Goal: Task Accomplishment & Management: Use online tool/utility

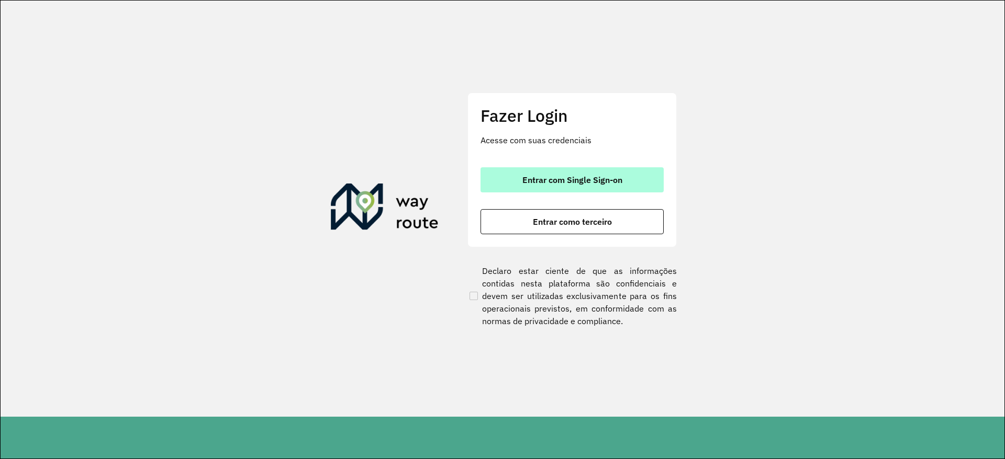
click at [609, 171] on button "Entrar com Single Sign-on" at bounding box center [571, 179] width 183 height 25
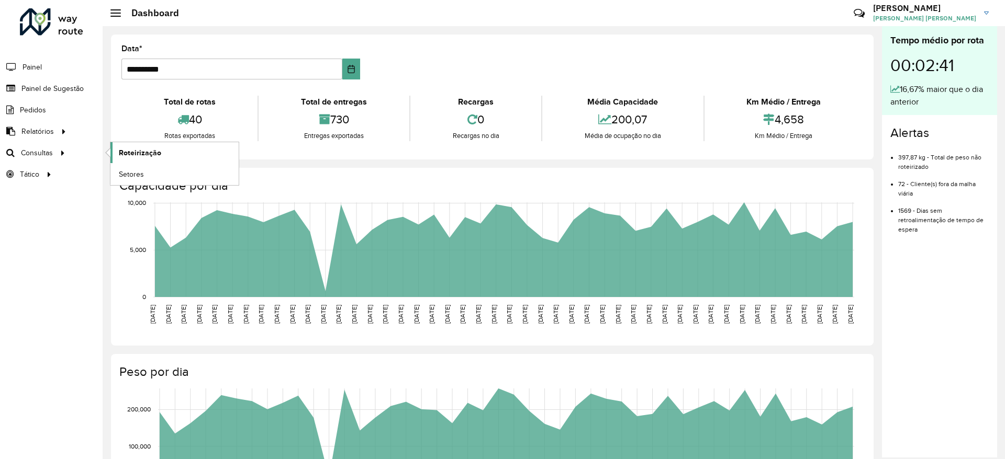
click at [138, 155] on span "Roteirização" at bounding box center [140, 153] width 42 height 11
click at [139, 170] on span "Setores" at bounding box center [132, 174] width 26 height 11
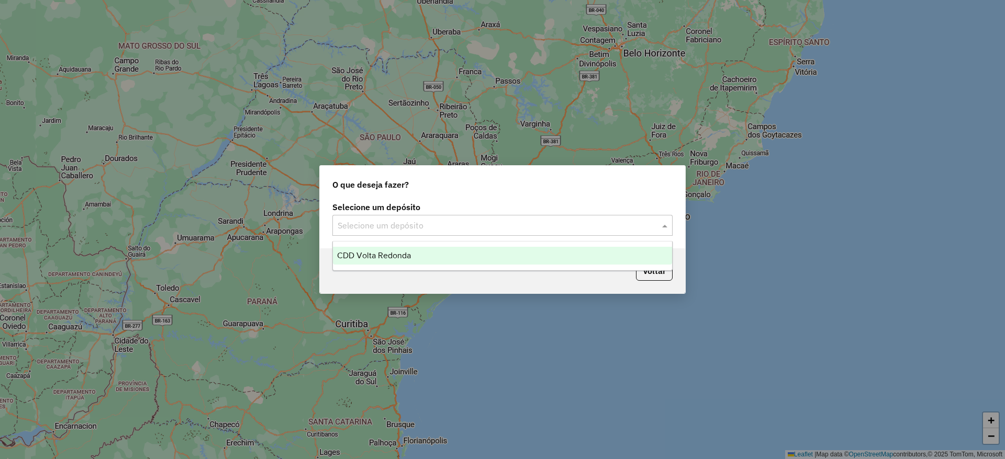
click at [621, 223] on input "text" at bounding box center [492, 226] width 309 height 13
click at [445, 254] on div "CDD Volta Redonda" at bounding box center [502, 256] width 339 height 18
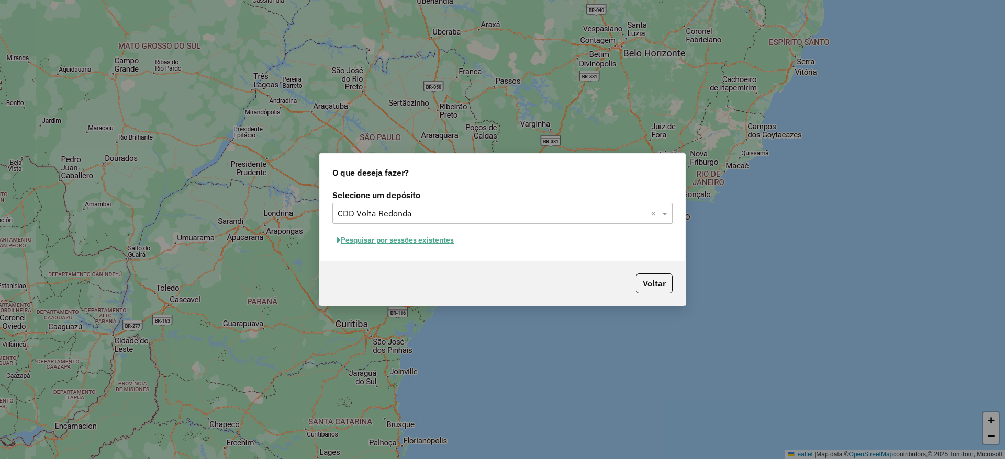
click at [361, 246] on button "Pesquisar por sessões existentes" at bounding box center [395, 240] width 126 height 16
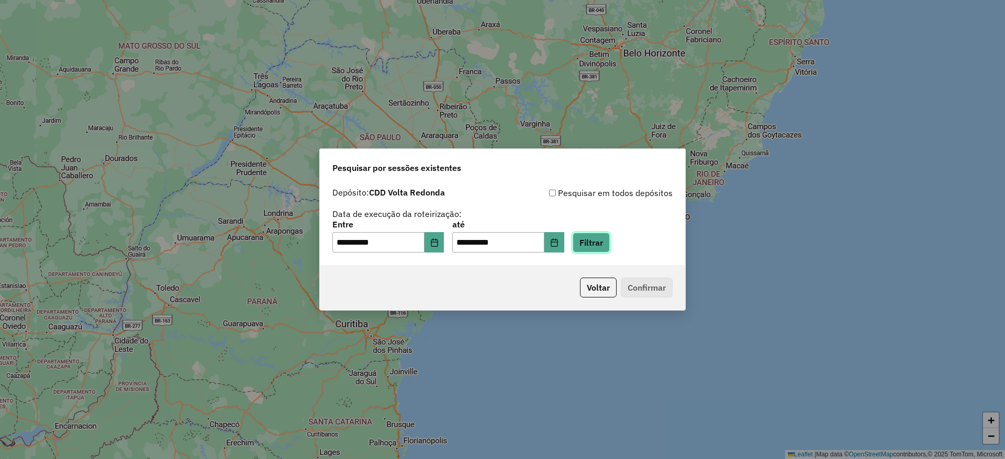
click at [605, 249] on button "Filtrar" at bounding box center [590, 243] width 37 height 20
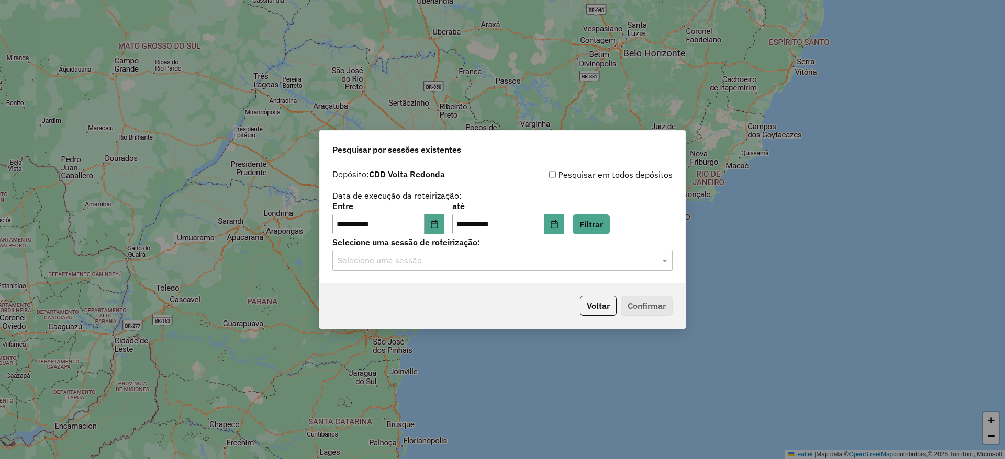
click at [626, 264] on input "text" at bounding box center [492, 261] width 309 height 13
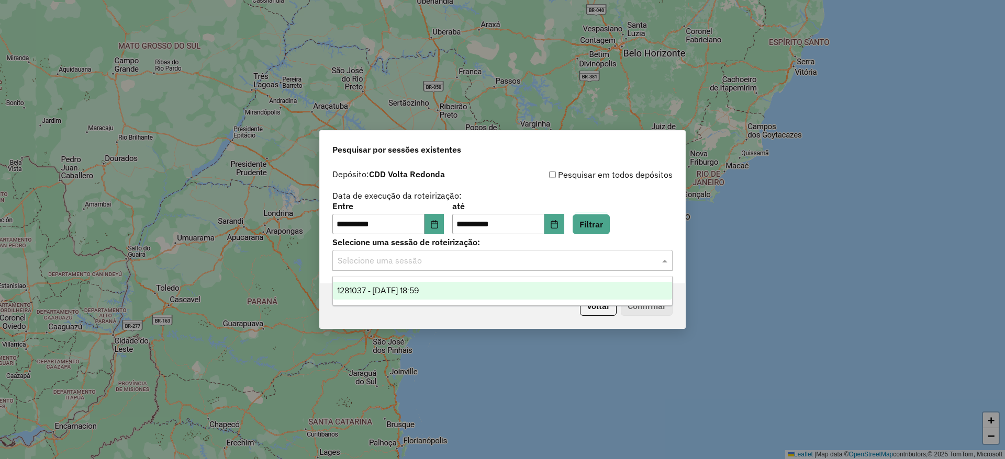
click at [408, 294] on span "1281037 - 23/09/2025 18:59" at bounding box center [378, 290] width 82 height 9
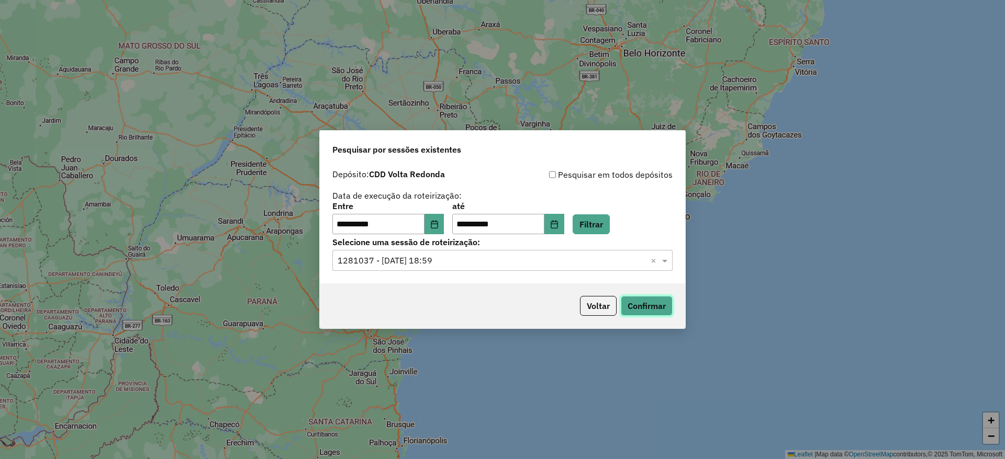
click at [651, 301] on button "Confirmar" at bounding box center [647, 306] width 52 height 20
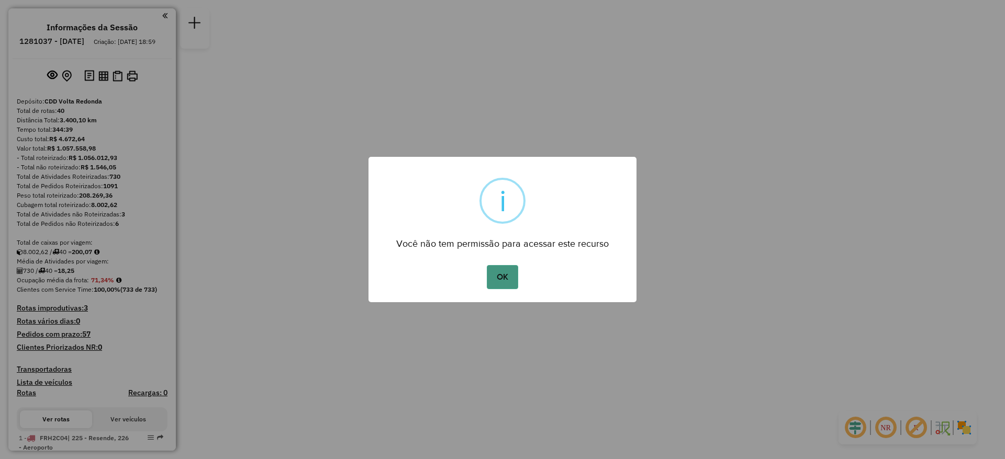
click at [502, 282] on button "OK" at bounding box center [502, 277] width 31 height 24
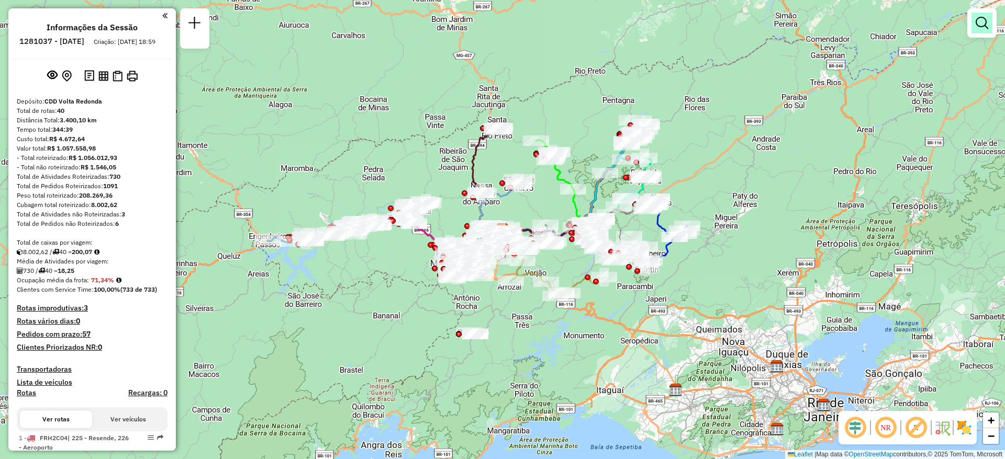
click at [985, 27] on em at bounding box center [981, 23] width 13 height 13
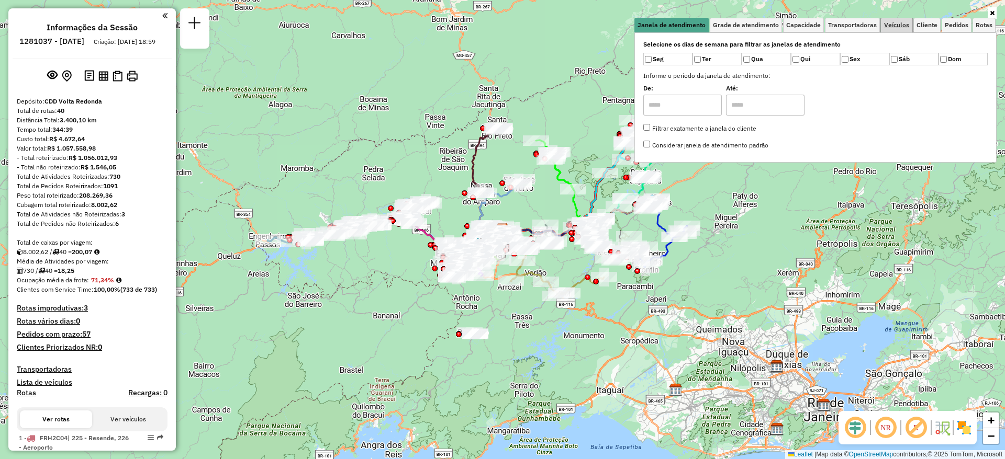
click at [894, 27] on span "Veículos" at bounding box center [896, 25] width 25 height 6
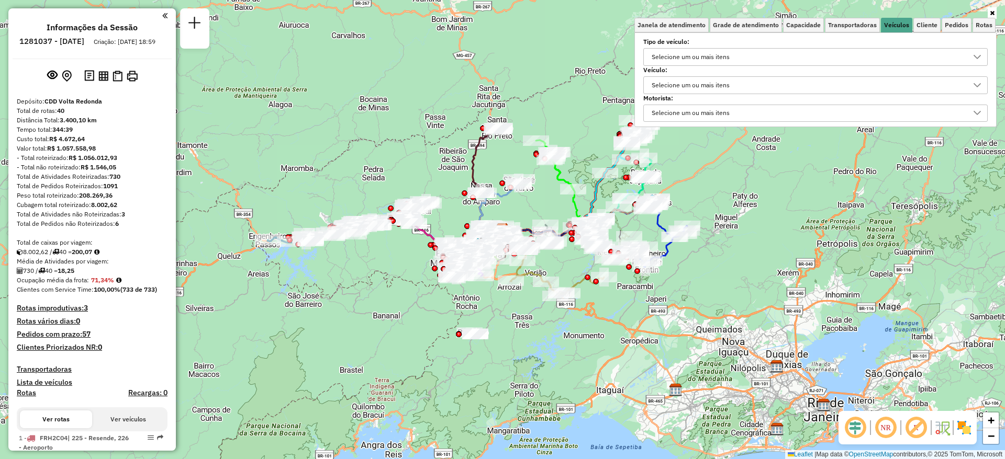
click at [766, 88] on div "Selecione um ou mais itens" at bounding box center [807, 85] width 319 height 17
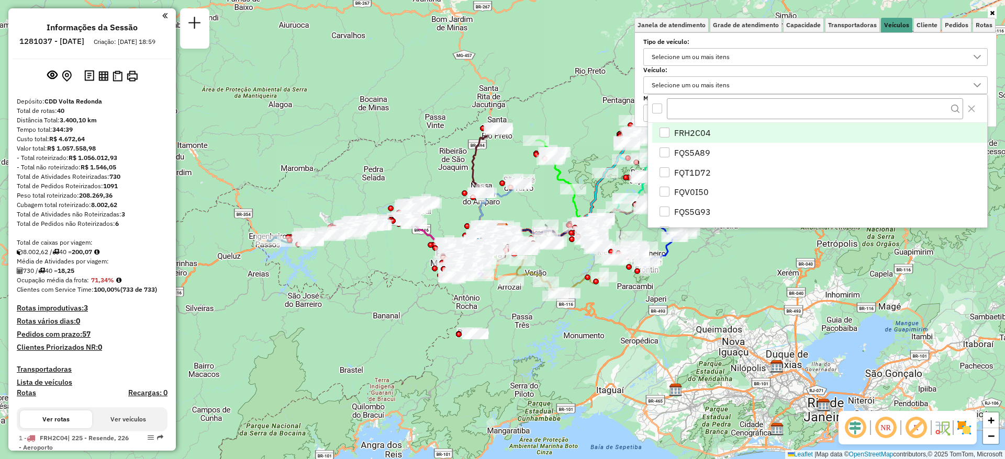
scroll to position [6, 36]
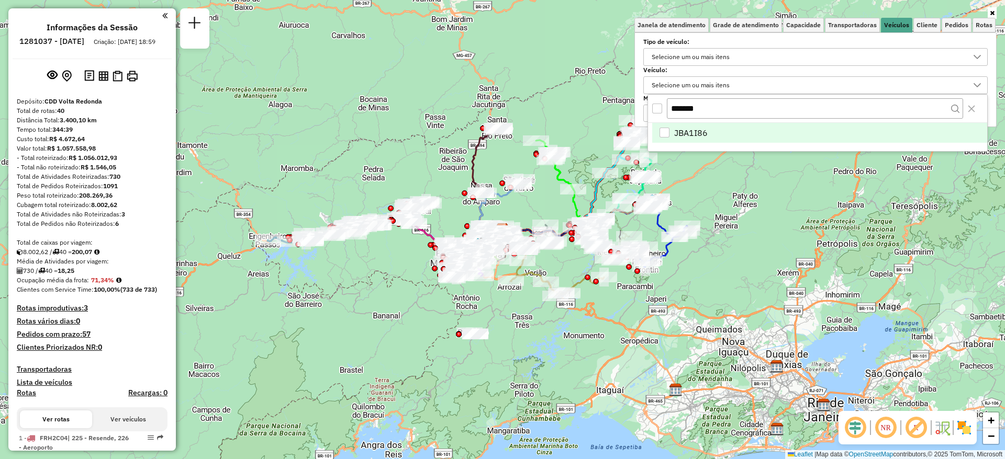
type input "*******"
click at [664, 132] on div "JBA1I86" at bounding box center [664, 133] width 10 height 10
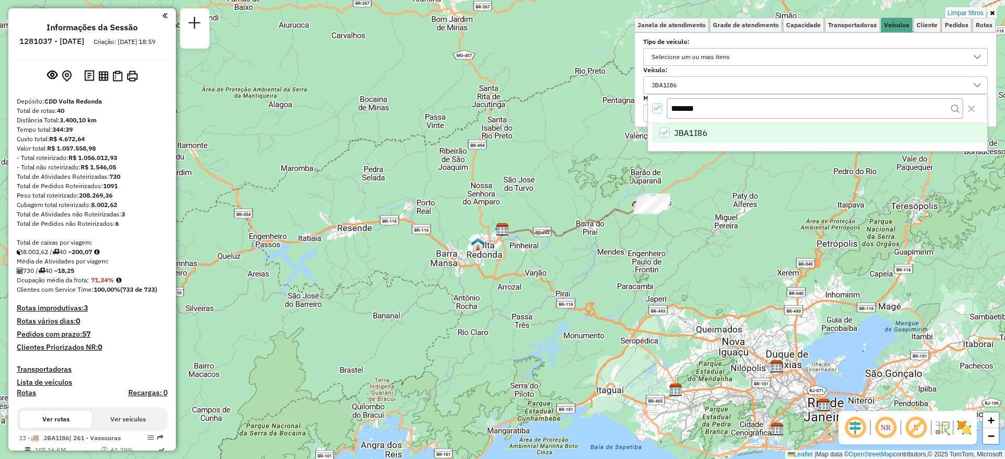
click at [994, 10] on icon at bounding box center [992, 13] width 5 height 6
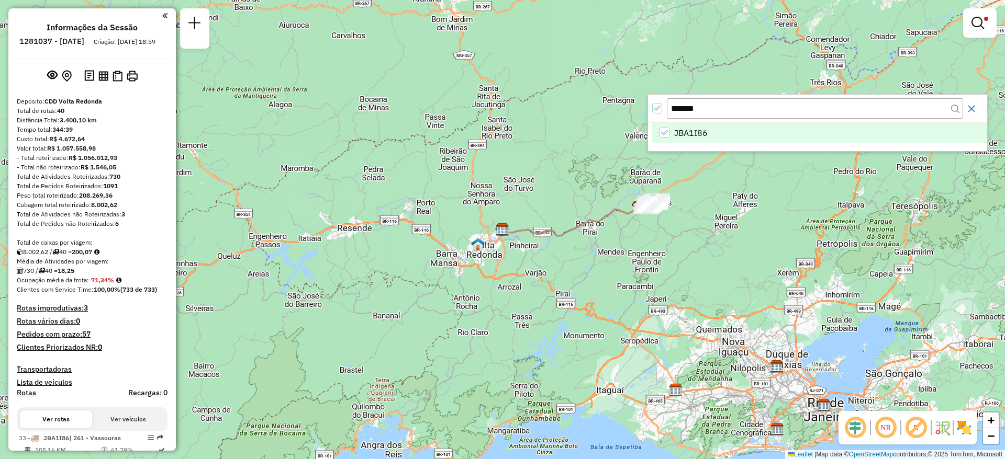
click at [968, 107] on icon "Close" at bounding box center [971, 109] width 8 height 8
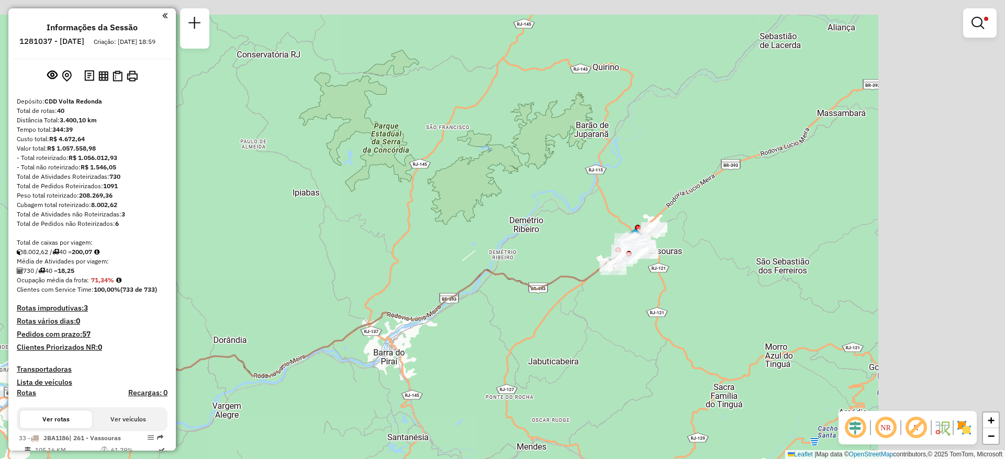
drag, startPoint x: 851, startPoint y: 260, endPoint x: 703, endPoint y: 297, distance: 152.3
click at [703, 300] on div "Limpar filtros Janela de atendimento Grade de atendimento Capacidade Transporta…" at bounding box center [502, 229] width 1005 height 459
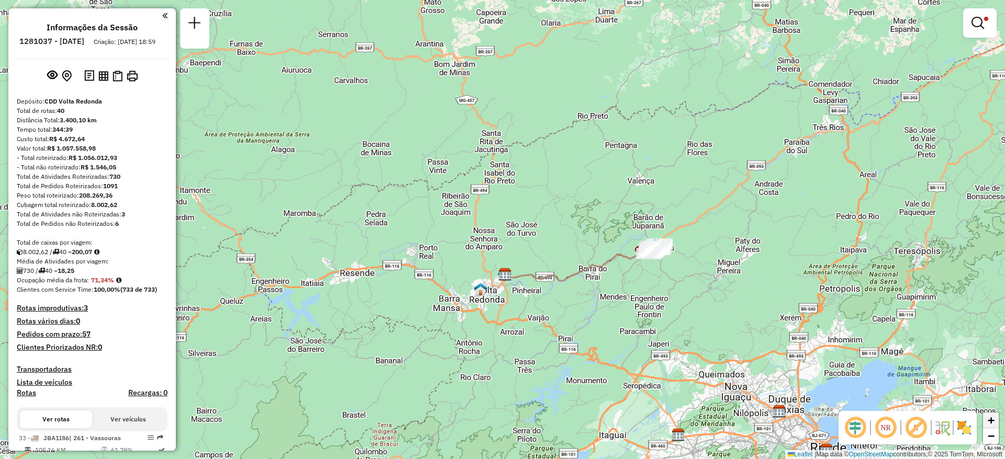
click at [992, 418] on span "+" at bounding box center [990, 420] width 7 height 13
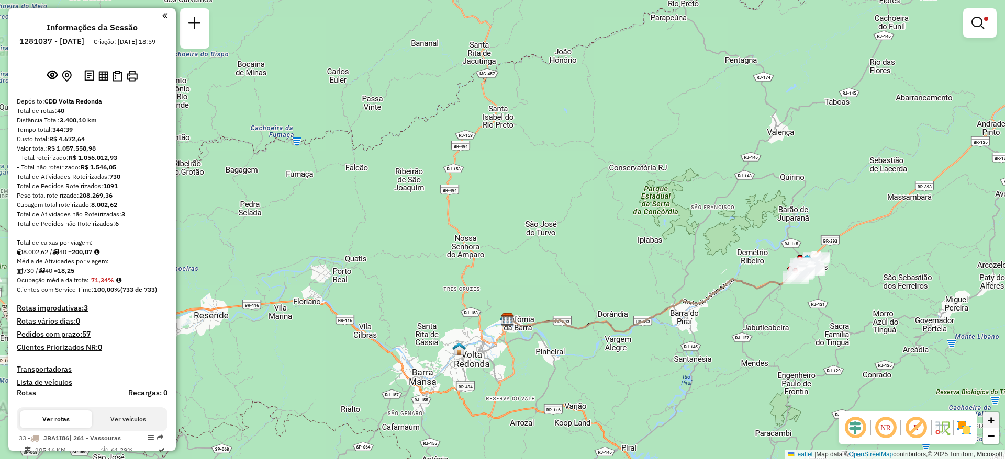
click at [992, 418] on span "+" at bounding box center [990, 420] width 7 height 13
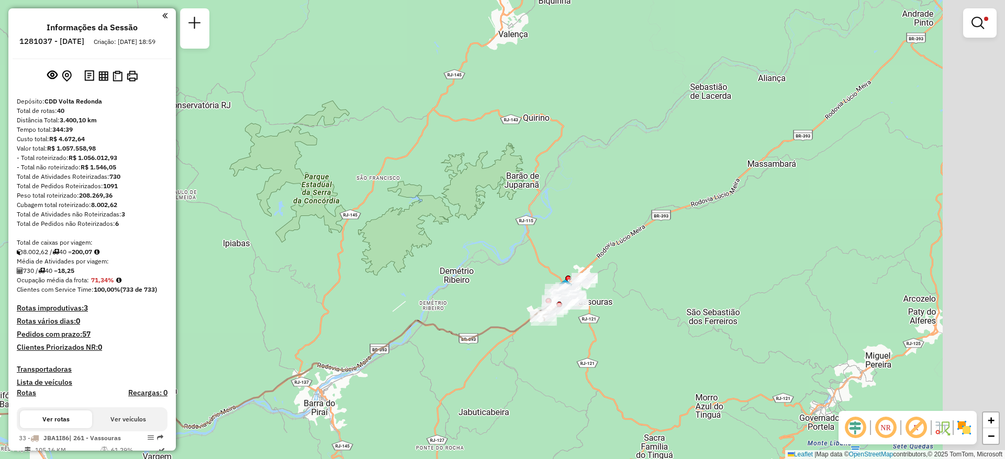
drag, startPoint x: 714, startPoint y: 315, endPoint x: 382, endPoint y: 340, distance: 332.7
click at [382, 340] on div "Limpar filtros Janela de atendimento Grade de atendimento Capacidade Transporta…" at bounding box center [502, 229] width 1005 height 459
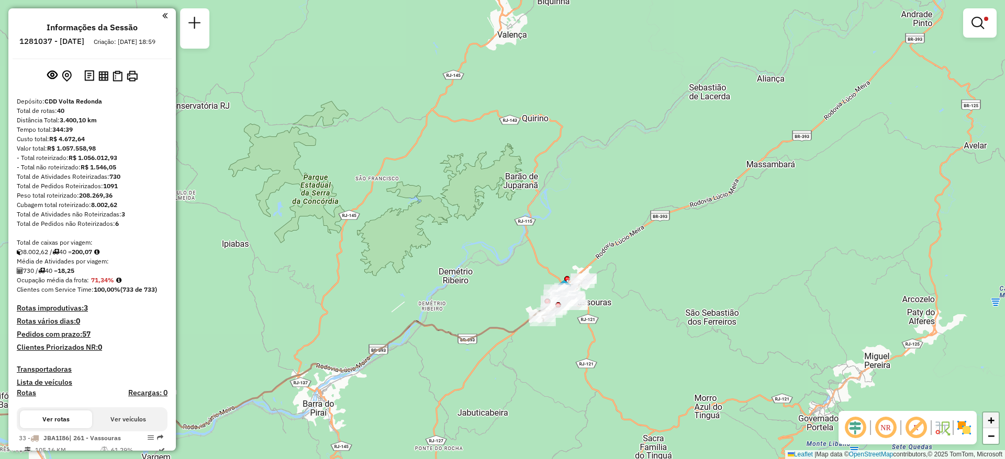
click at [995, 423] on link "+" at bounding box center [991, 421] width 16 height 16
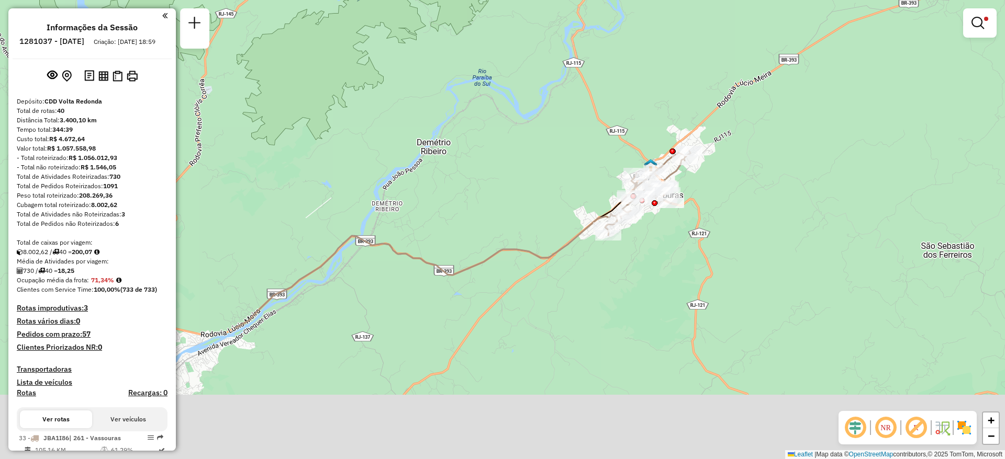
drag, startPoint x: 769, startPoint y: 364, endPoint x: 791, endPoint y: 193, distance: 173.1
click at [791, 193] on div "Limpar filtros Janela de atendimento Grade de atendimento Capacidade Transporta…" at bounding box center [502, 229] width 1005 height 459
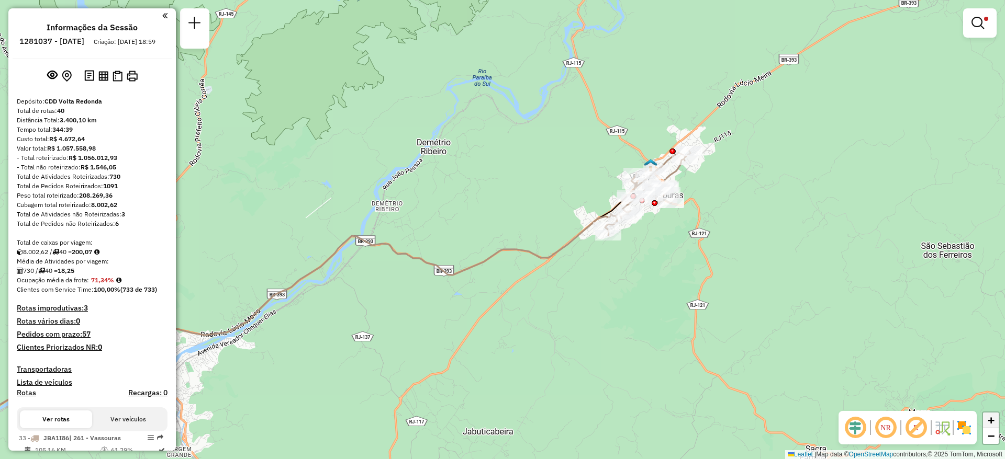
click at [987, 421] on span "+" at bounding box center [990, 420] width 7 height 13
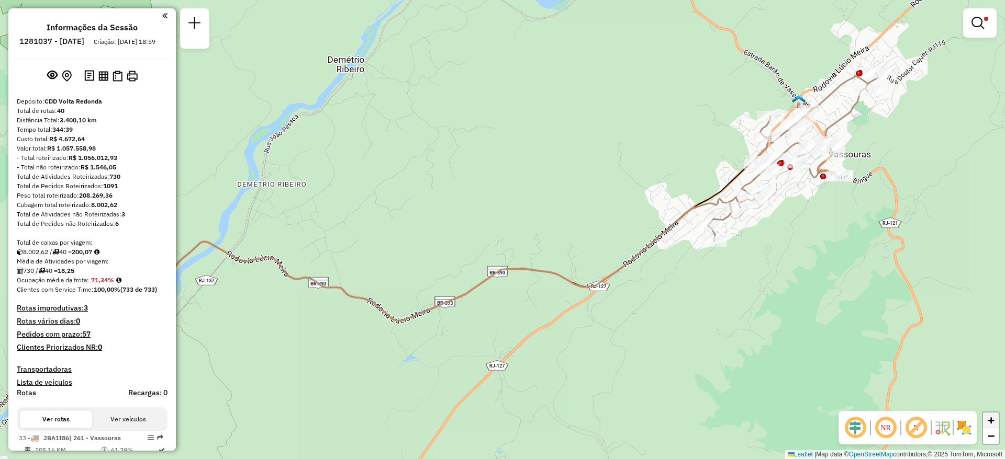
click at [991, 423] on span "+" at bounding box center [990, 420] width 7 height 13
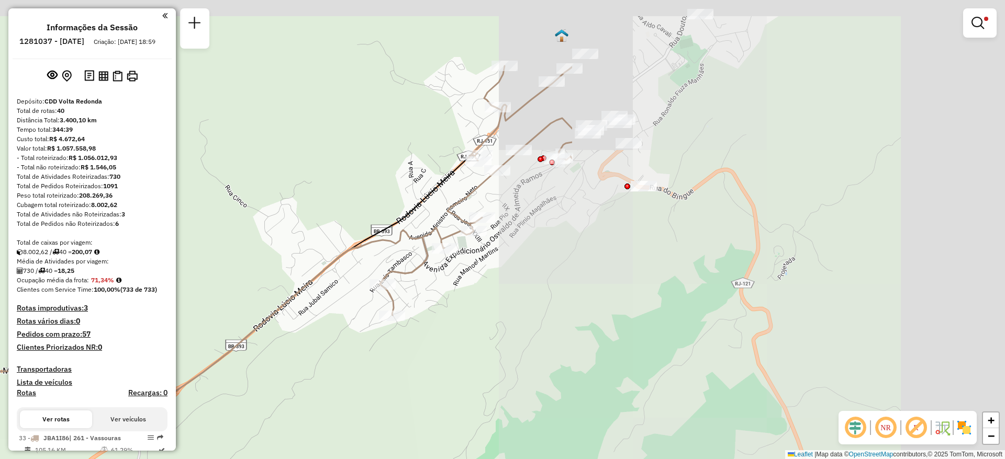
drag, startPoint x: 924, startPoint y: 318, endPoint x: 364, endPoint y: 403, distance: 566.8
click at [364, 403] on div "Limpar filtros Janela de atendimento Grade de atendimento Capacidade Transporta…" at bounding box center [502, 229] width 1005 height 459
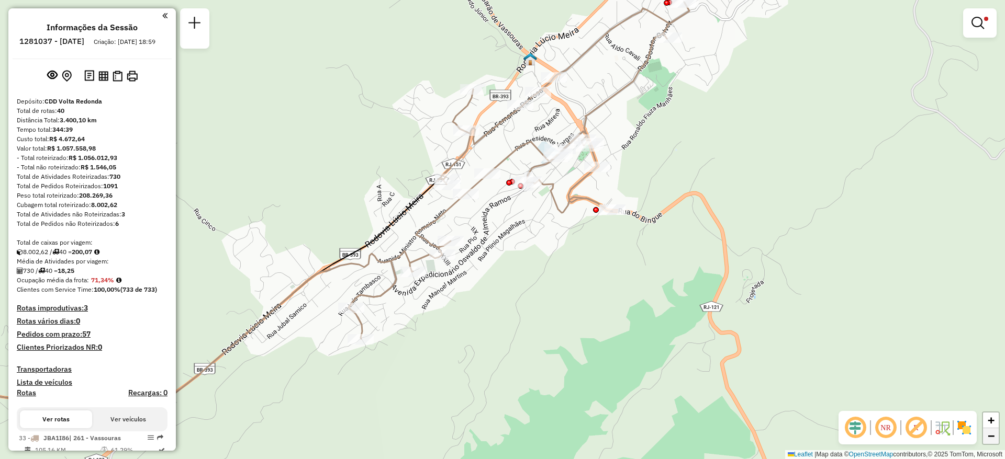
click at [993, 437] on span "−" at bounding box center [990, 436] width 7 height 13
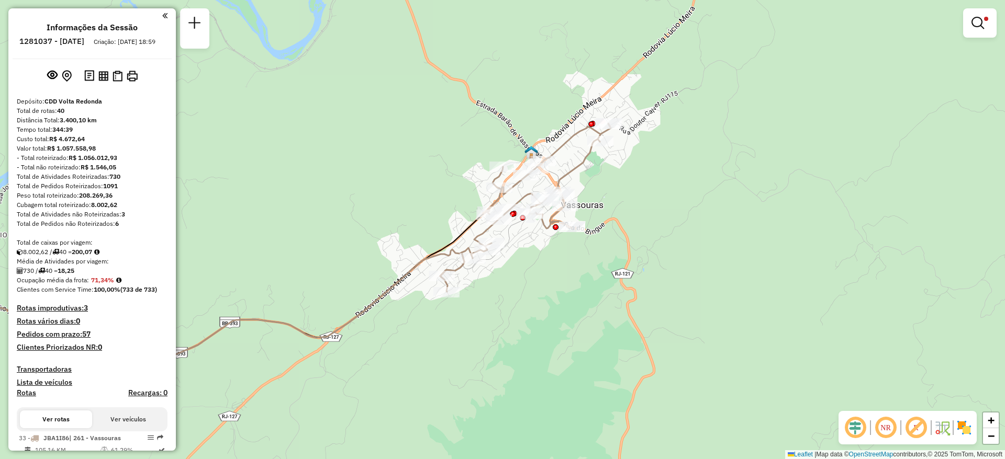
drag, startPoint x: 668, startPoint y: 290, endPoint x: 682, endPoint y: 298, distance: 16.6
click at [682, 298] on div "Limpar filtros Janela de atendimento Grade de atendimento Capacidade Transporta…" at bounding box center [502, 229] width 1005 height 459
drag, startPoint x: 48, startPoint y: 41, endPoint x: 79, endPoint y: 42, distance: 31.4
click at [79, 42] on li "1281037 - [DATE]" at bounding box center [52, 44] width 70 height 14
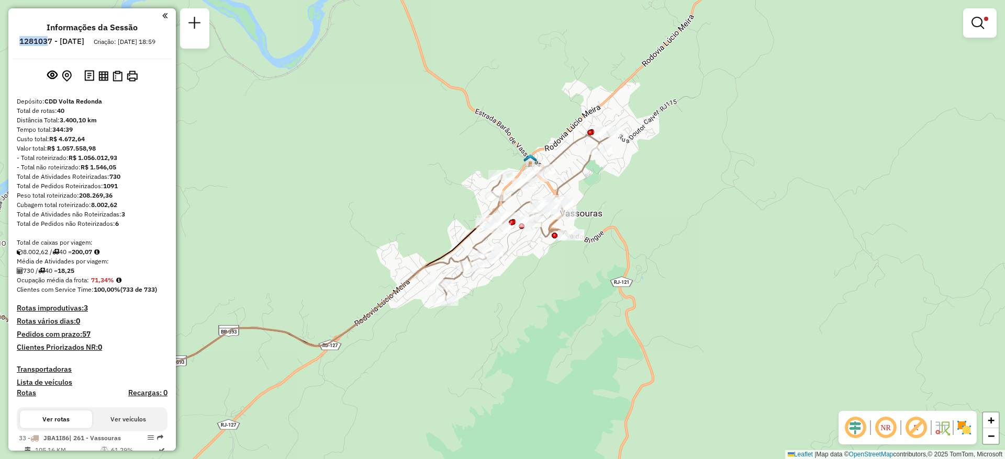
drag, startPoint x: 556, startPoint y: 320, endPoint x: 555, endPoint y: 329, distance: 8.4
click at [555, 329] on div "Limpar filtros Janela de atendimento Grade de atendimento Capacidade Transporta…" at bounding box center [502, 229] width 1005 height 459
click at [826, 51] on div "Limpar filtros Janela de atendimento Grade de atendimento Capacidade Transporta…" at bounding box center [502, 229] width 1005 height 459
click at [979, 27] on em at bounding box center [977, 23] width 13 height 13
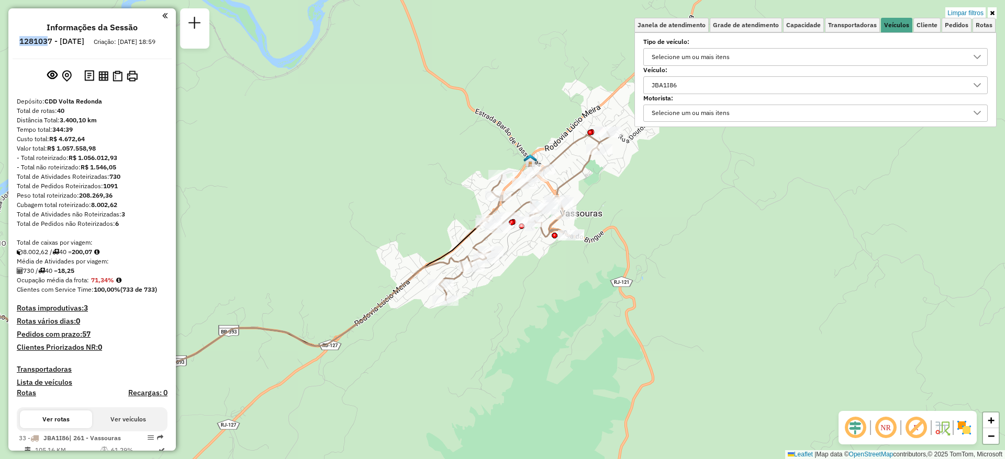
click at [929, 87] on div "JBA1I86" at bounding box center [807, 85] width 319 height 17
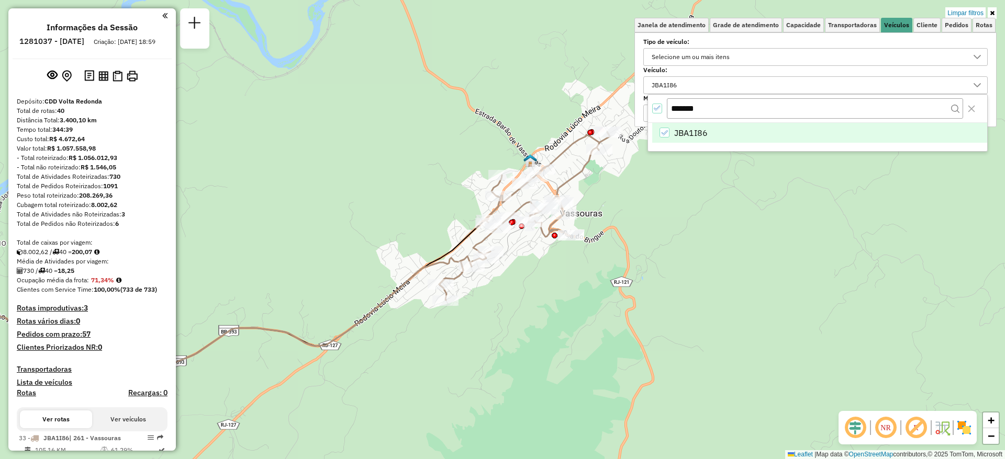
click at [665, 133] on icon "JBA1I86" at bounding box center [663, 132] width 7 height 7
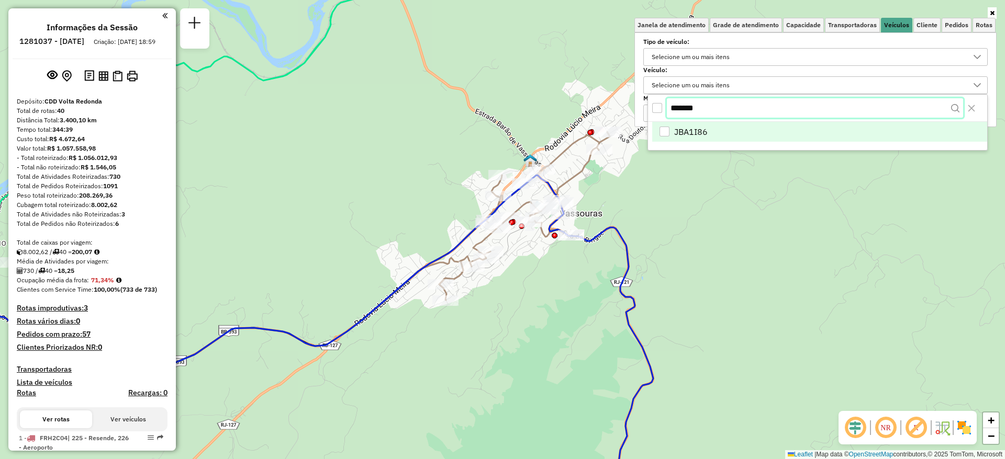
drag, startPoint x: 706, startPoint y: 114, endPoint x: 644, endPoint y: 114, distance: 61.7
click at [644, 114] on body "Aplicando filtros Pop-up bloqueado! Seu navegador bloqueou automáticamente a ab…" at bounding box center [502, 229] width 1005 height 459
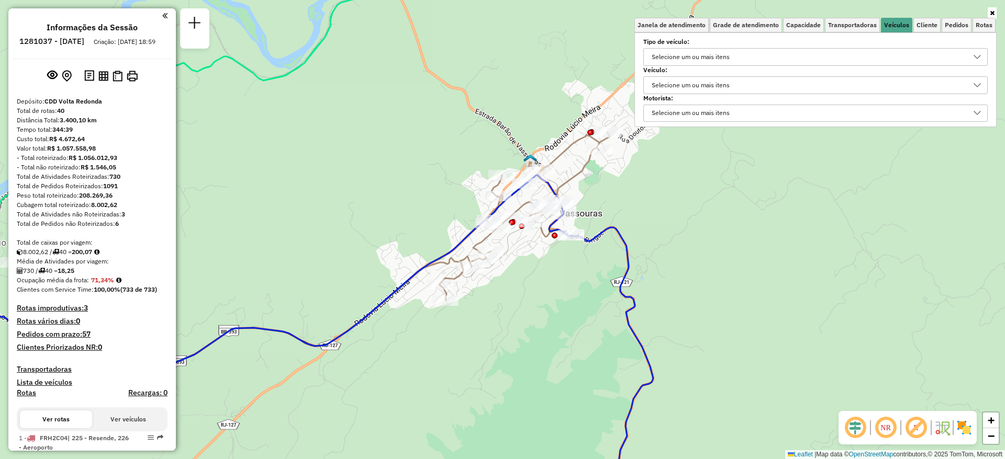
click at [742, 86] on div "Selecione um ou mais itens" at bounding box center [807, 85] width 319 height 17
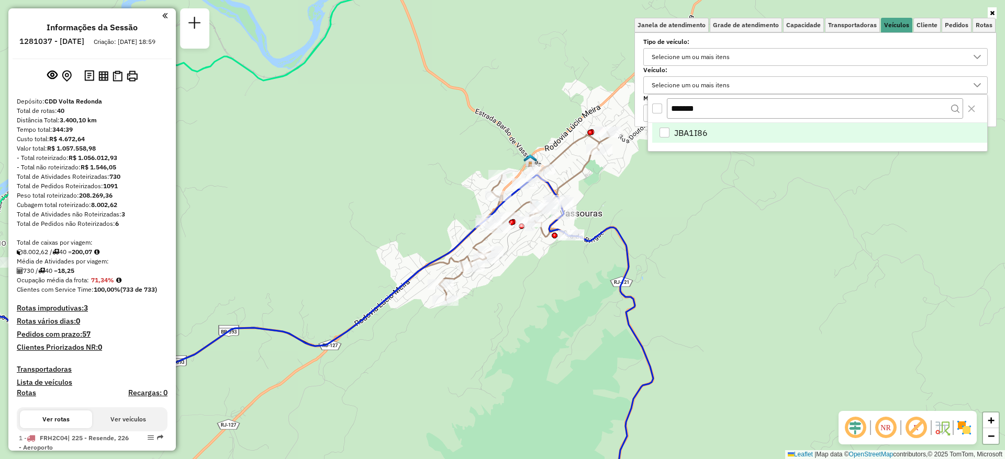
drag, startPoint x: 706, startPoint y: 106, endPoint x: 662, endPoint y: 111, distance: 44.3
click at [662, 111] on div "*******" at bounding box center [817, 109] width 339 height 28
type input "*******"
click at [664, 130] on div "JCY1B18" at bounding box center [664, 133] width 10 height 10
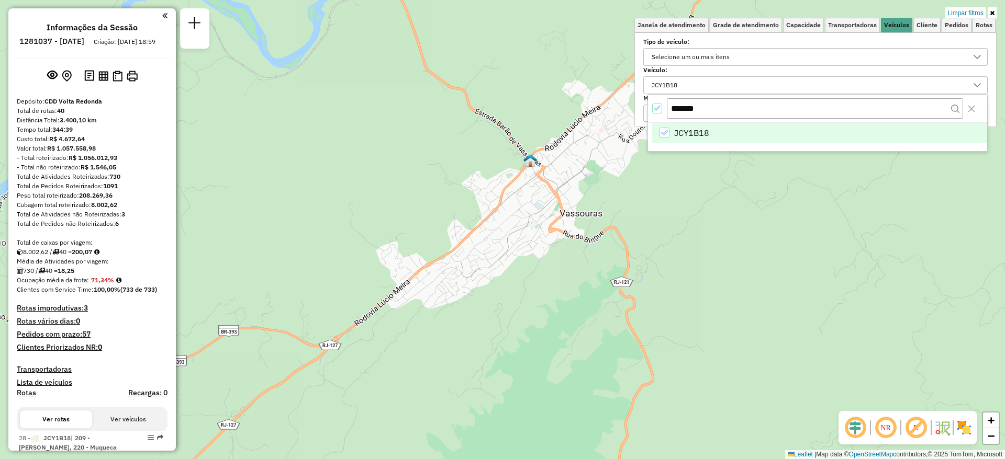
click at [809, 249] on div "Limpar filtros Janela de atendimento Grade de atendimento Capacidade Transporta…" at bounding box center [502, 229] width 1005 height 459
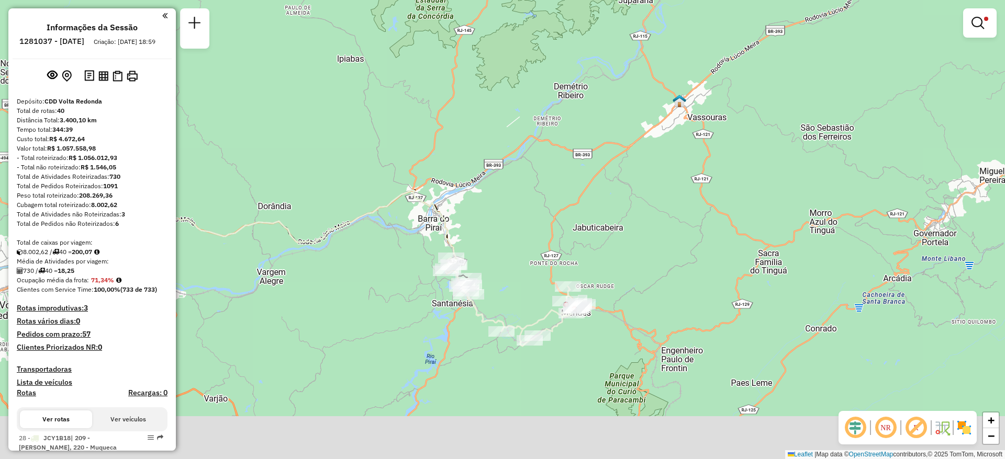
drag, startPoint x: 752, startPoint y: 231, endPoint x: 727, endPoint y: 159, distance: 76.3
click at [727, 159] on div "Limpar filtros Janela de atendimento Grade de atendimento Capacidade Transporta…" at bounding box center [502, 229] width 1005 height 459
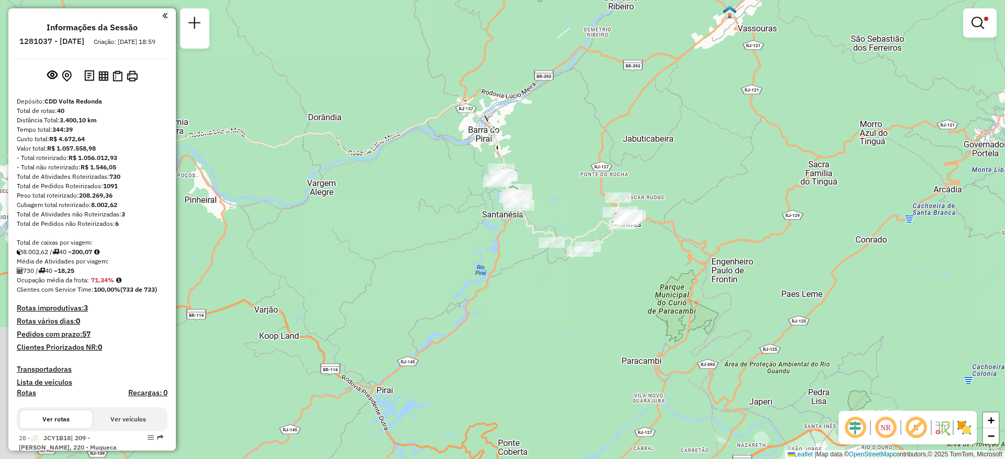
drag, startPoint x: 549, startPoint y: 168, endPoint x: 560, endPoint y: 142, distance: 27.7
click at [560, 142] on div "Limpar filtros Janela de atendimento Grade de atendimento Capacidade Transporta…" at bounding box center [502, 229] width 1005 height 459
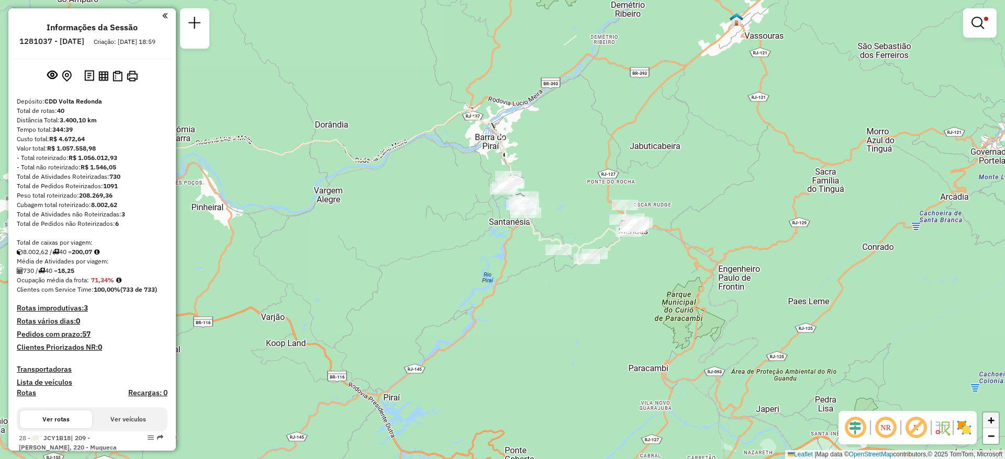
click at [992, 422] on span "+" at bounding box center [990, 420] width 7 height 13
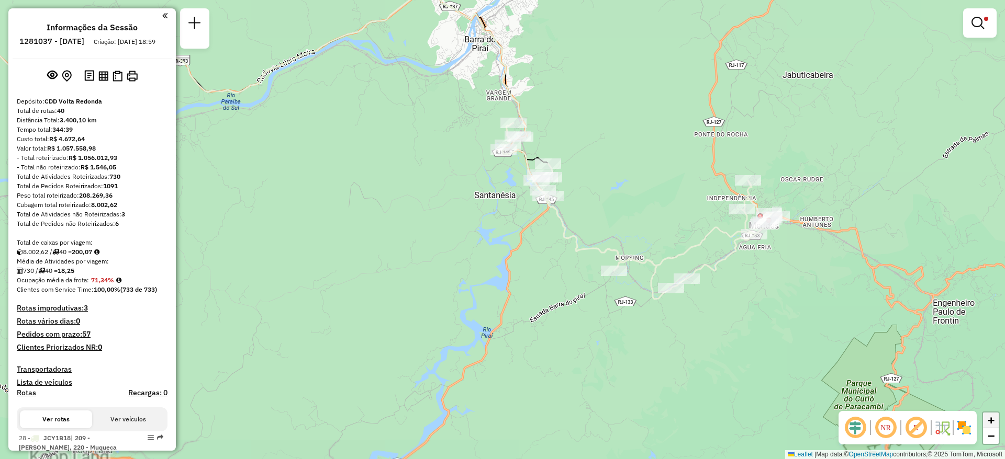
click at [992, 422] on span "+" at bounding box center [990, 420] width 7 height 13
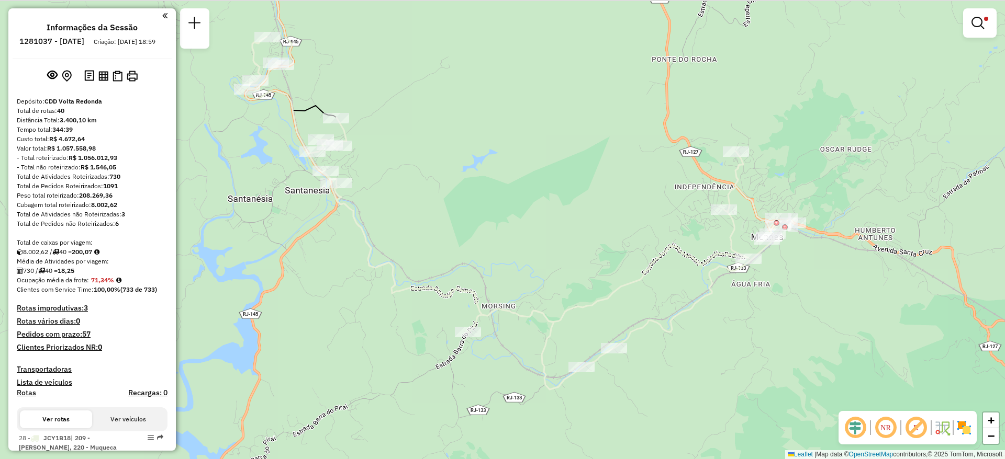
drag, startPoint x: 688, startPoint y: 289, endPoint x: 467, endPoint y: 312, distance: 222.0
click at [435, 309] on div "Limpar filtros Janela de atendimento Grade de atendimento Capacidade Transporta…" at bounding box center [502, 229] width 1005 height 459
click at [993, 438] on span "−" at bounding box center [990, 436] width 7 height 13
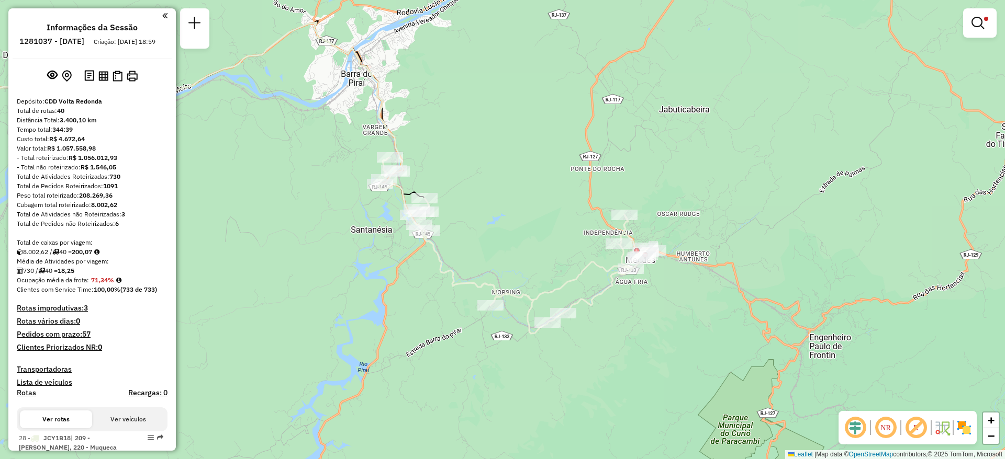
drag, startPoint x: 684, startPoint y: 330, endPoint x: 694, endPoint y: 369, distance: 40.9
click at [694, 369] on div "Limpar filtros Janela de atendimento Grade de atendimento Capacidade Transporta…" at bounding box center [502, 229] width 1005 height 459
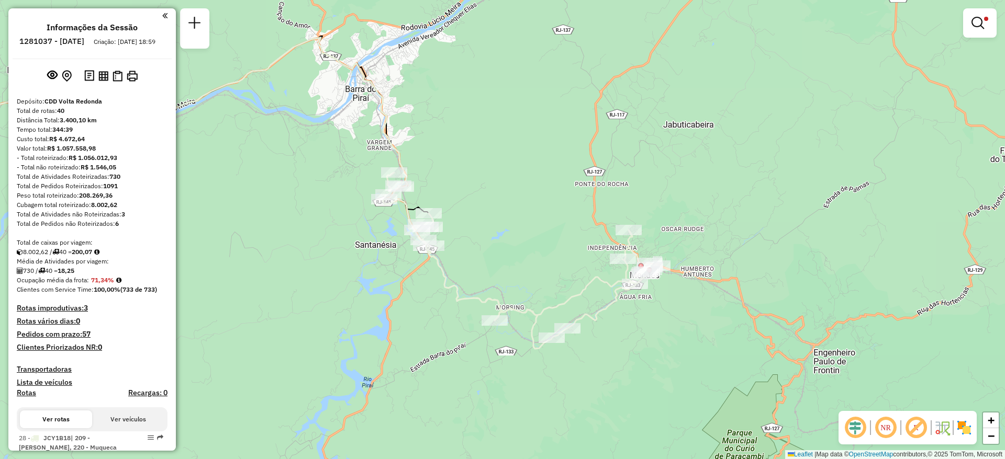
click at [821, 47] on div "Limpar filtros Janela de atendimento Grade de atendimento Capacidade Transporta…" at bounding box center [502, 229] width 1005 height 459
click at [982, 24] on em at bounding box center [977, 23] width 13 height 13
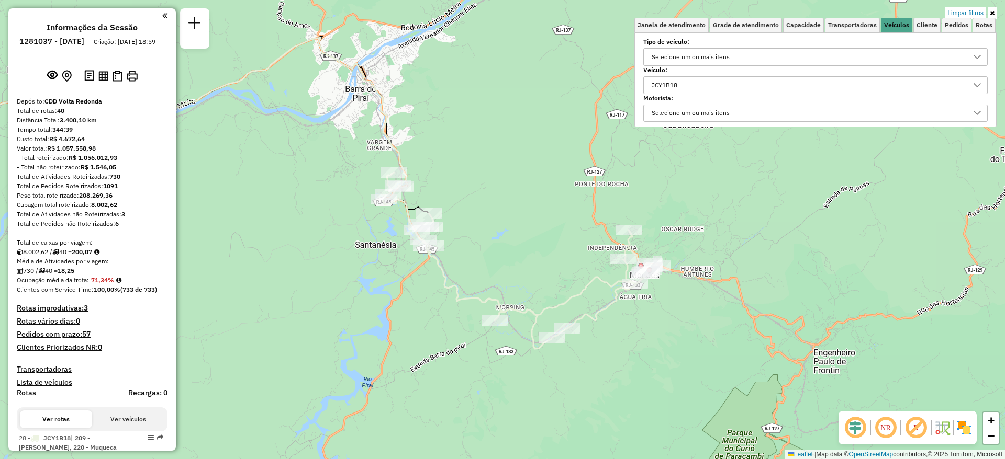
click at [691, 85] on div "JCY1B18" at bounding box center [807, 85] width 319 height 17
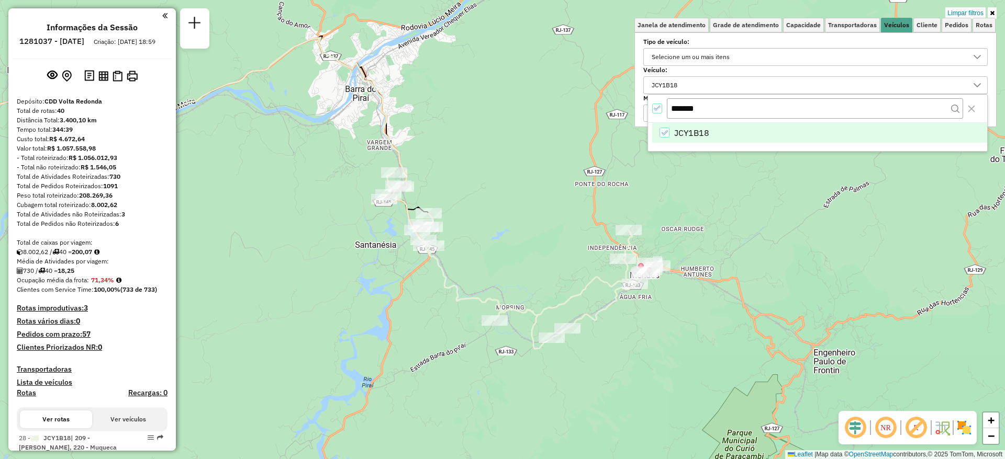
click at [656, 110] on icon "All items selected" at bounding box center [657, 108] width 7 height 7
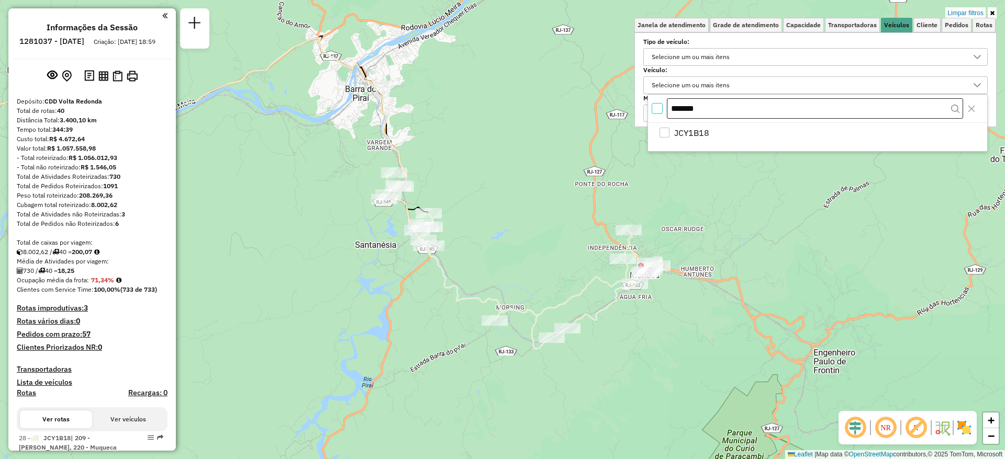
scroll to position [6, 4]
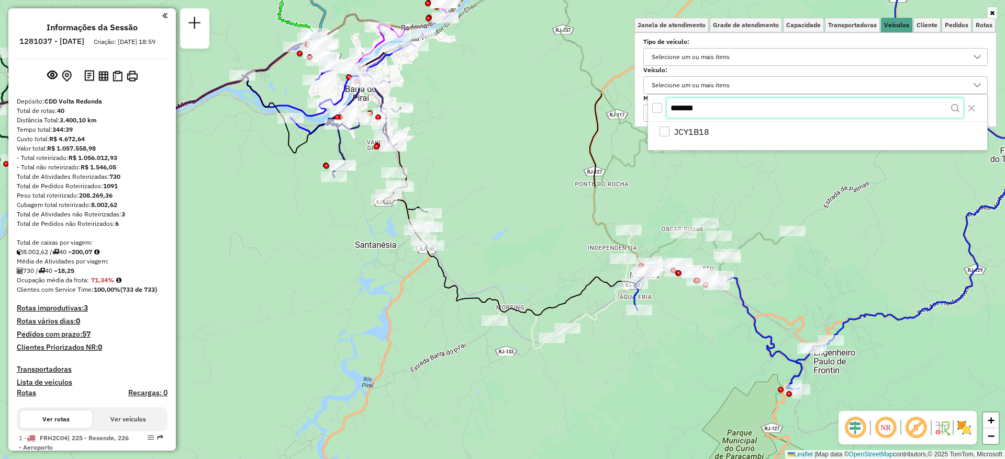
drag, startPoint x: 717, startPoint y: 112, endPoint x: 664, endPoint y: 104, distance: 53.9
click at [664, 104] on div "*******" at bounding box center [817, 108] width 339 height 27
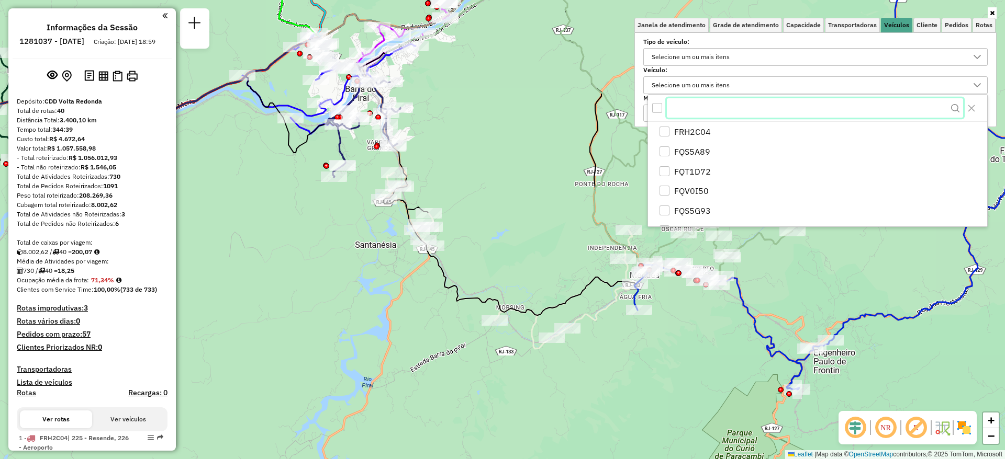
paste input "*******"
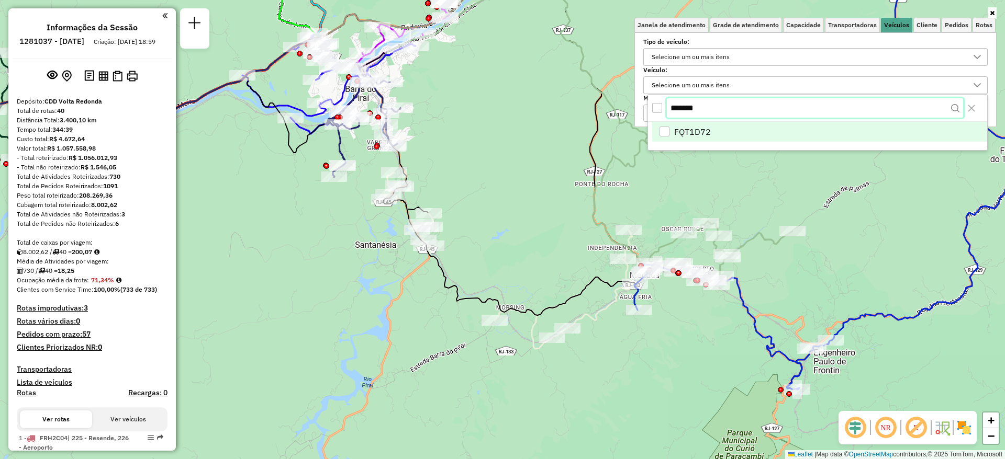
type input "*******"
click at [666, 133] on div "FQT1D72" at bounding box center [664, 133] width 10 height 10
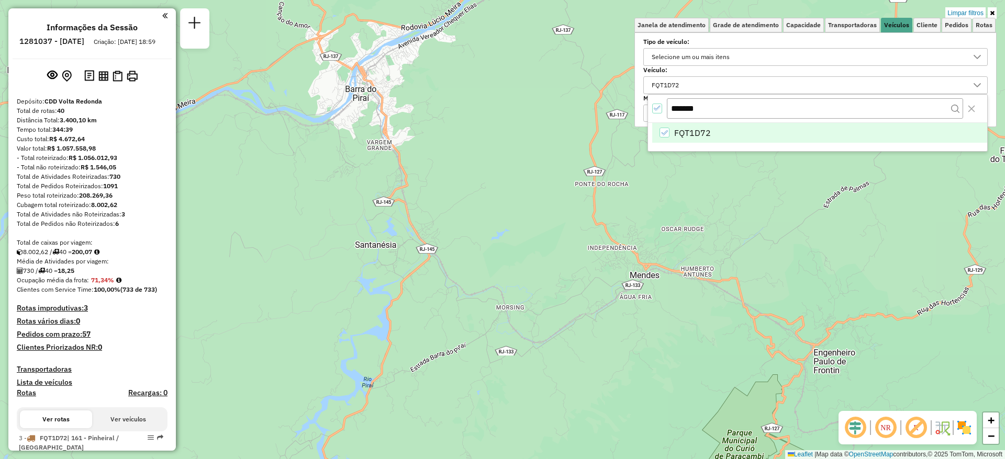
click at [769, 216] on div "Limpar filtros Janela de atendimento Grade de atendimento Capacidade Transporta…" at bounding box center [502, 229] width 1005 height 459
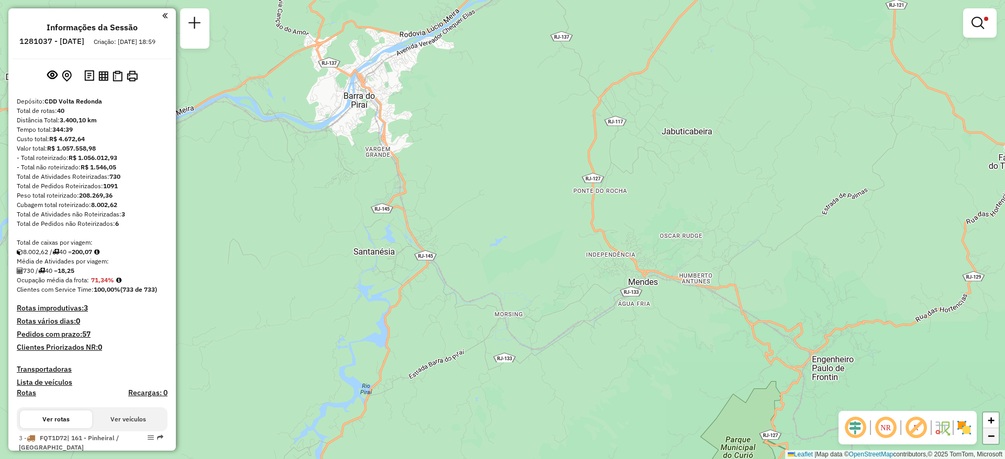
click at [992, 443] on link "−" at bounding box center [991, 437] width 16 height 16
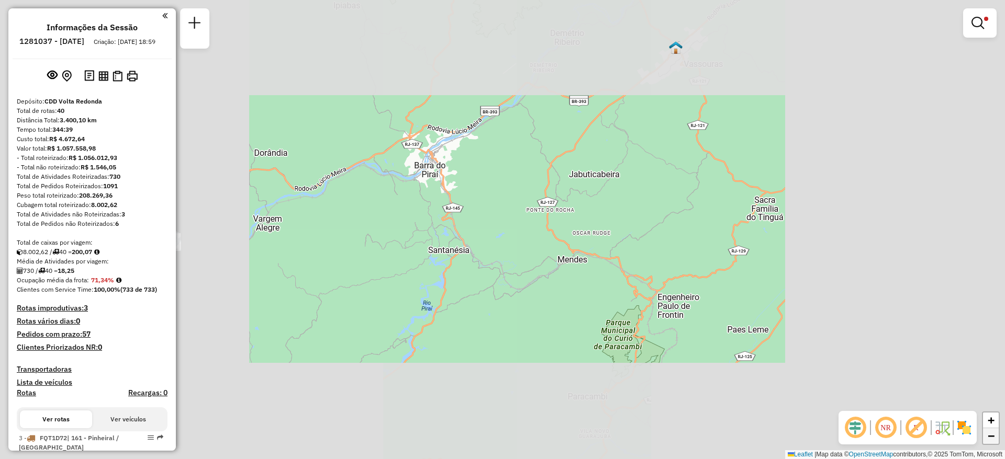
click at [992, 443] on link "−" at bounding box center [991, 437] width 16 height 16
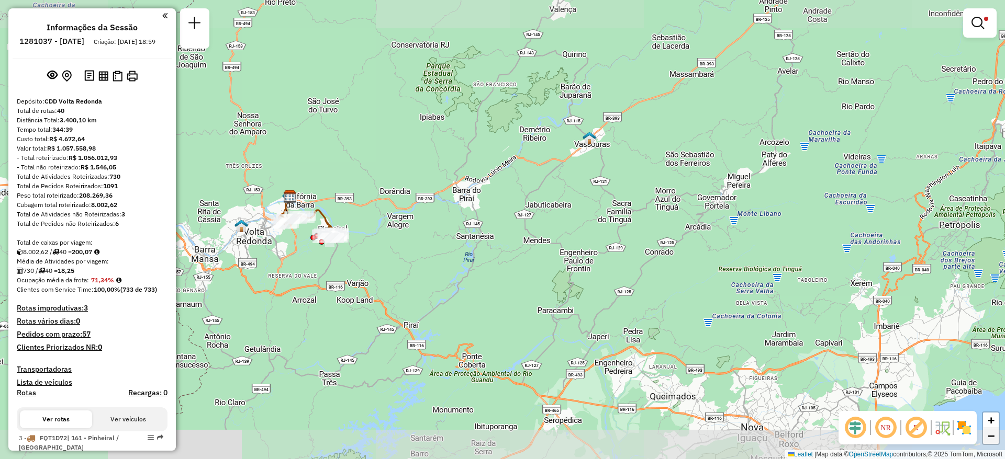
click at [992, 443] on link "−" at bounding box center [991, 437] width 16 height 16
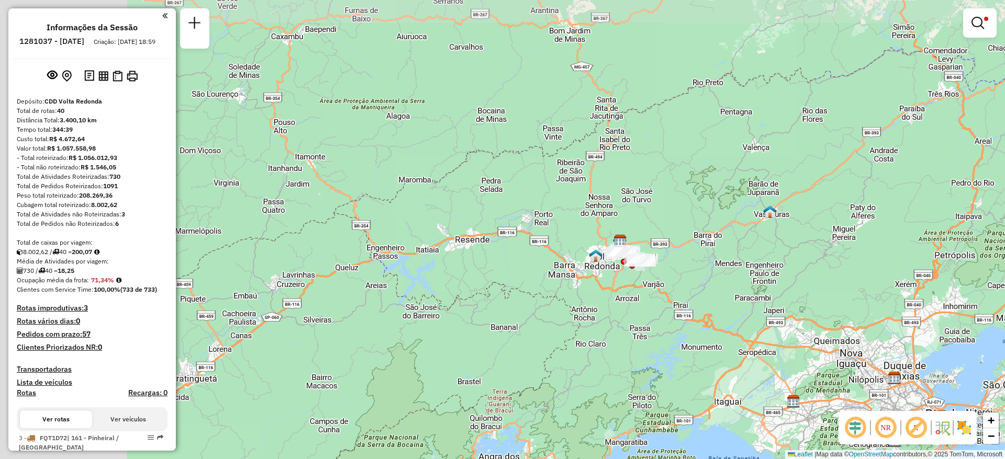
drag, startPoint x: 560, startPoint y: 322, endPoint x: 752, endPoint y: 357, distance: 195.2
click at [752, 357] on div "Limpar filtros Janela de atendimento Grade de atendimento Capacidade Transporta…" at bounding box center [502, 229] width 1005 height 459
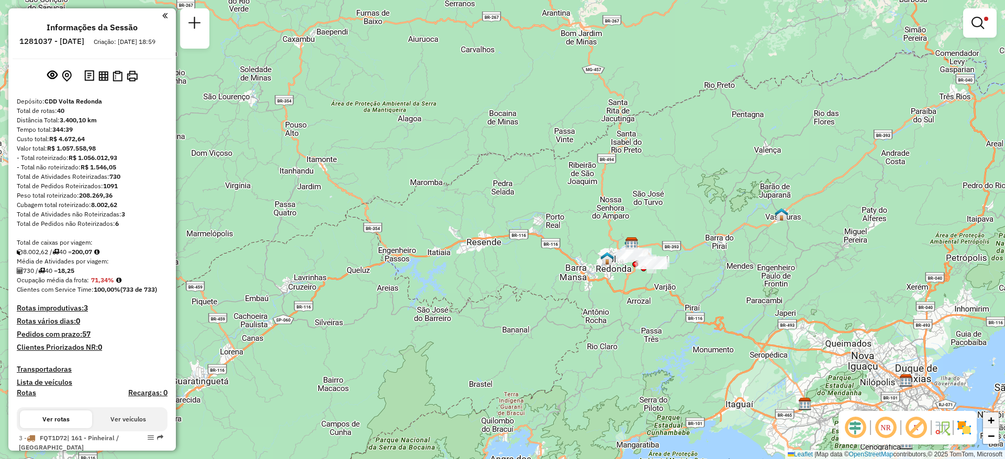
click at [993, 418] on span "+" at bounding box center [990, 420] width 7 height 13
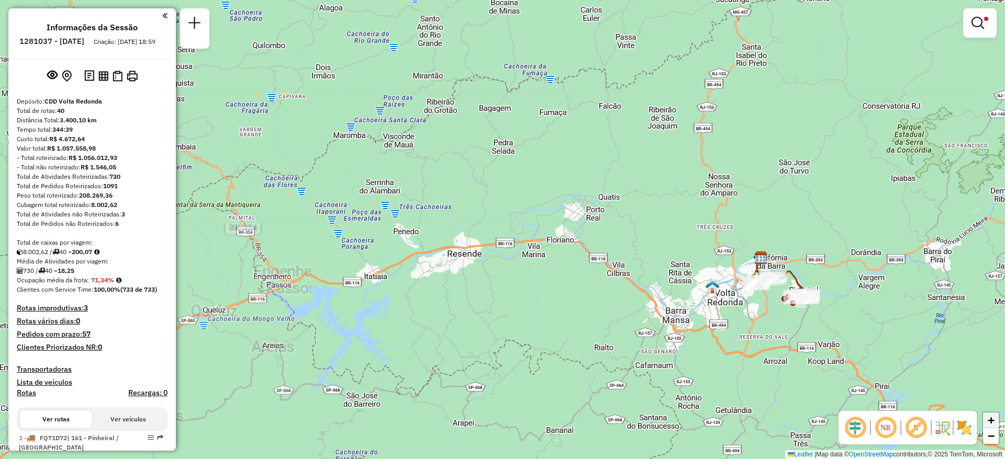
click at [993, 418] on span "+" at bounding box center [990, 420] width 7 height 13
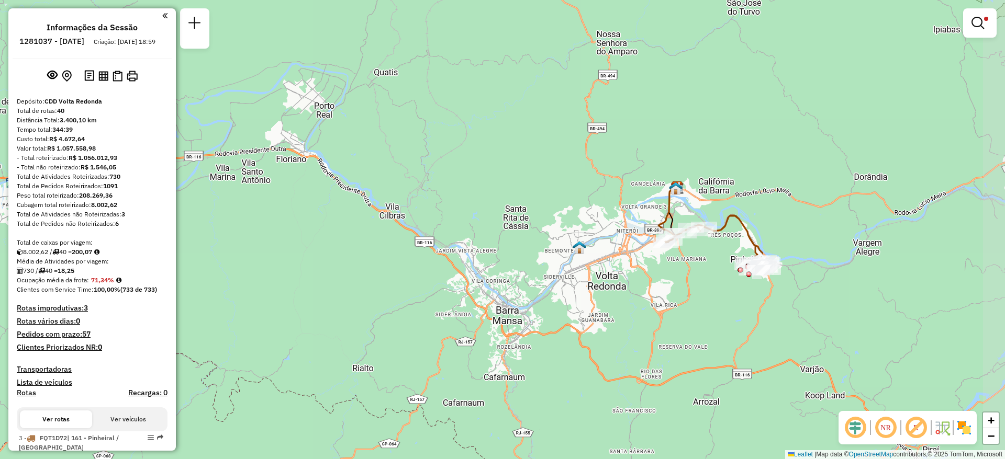
drag, startPoint x: 918, startPoint y: 358, endPoint x: 576, endPoint y: 261, distance: 355.9
click at [576, 261] on div "Limpar filtros Janela de atendimento Grade de atendimento Capacidade Transporta…" at bounding box center [502, 229] width 1005 height 459
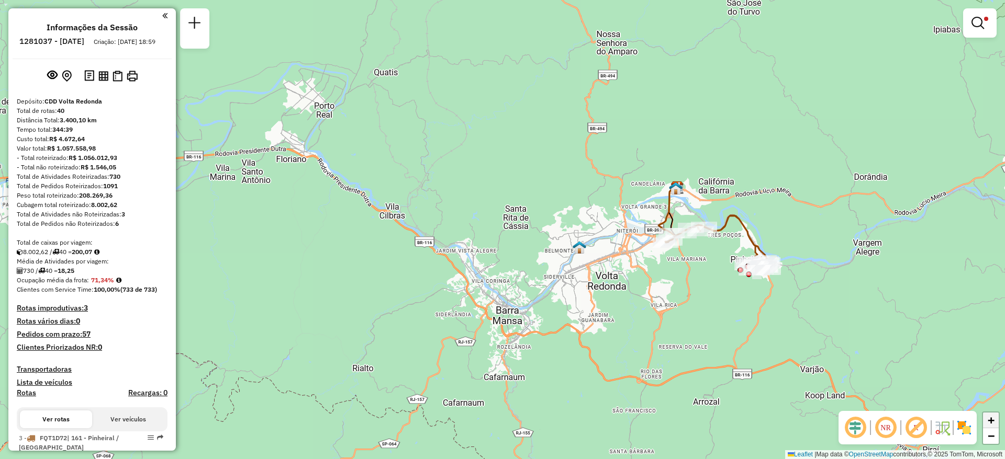
click at [992, 421] on span "+" at bounding box center [990, 420] width 7 height 13
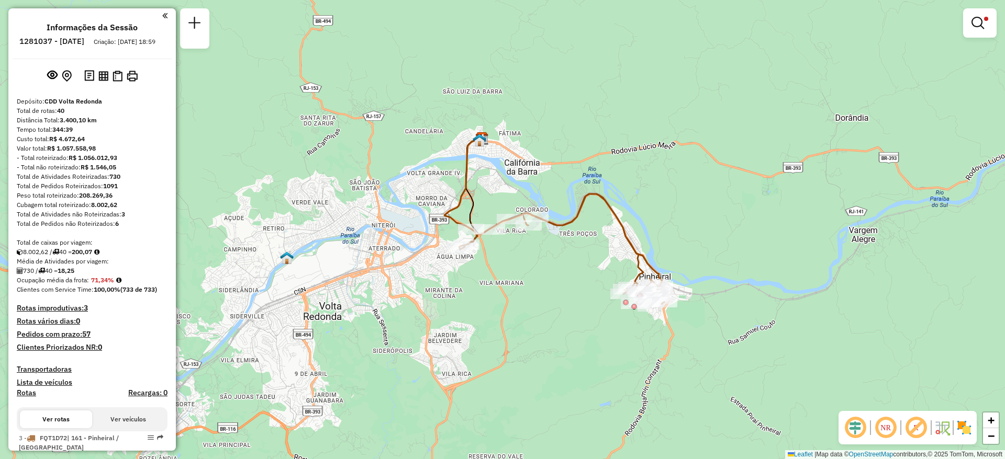
drag, startPoint x: 880, startPoint y: 312, endPoint x: 510, endPoint y: 305, distance: 370.0
click at [510, 305] on div "Limpar filtros Janela de atendimento Grade de atendimento Capacidade Transporta…" at bounding box center [502, 229] width 1005 height 459
click at [992, 421] on span "+" at bounding box center [990, 420] width 7 height 13
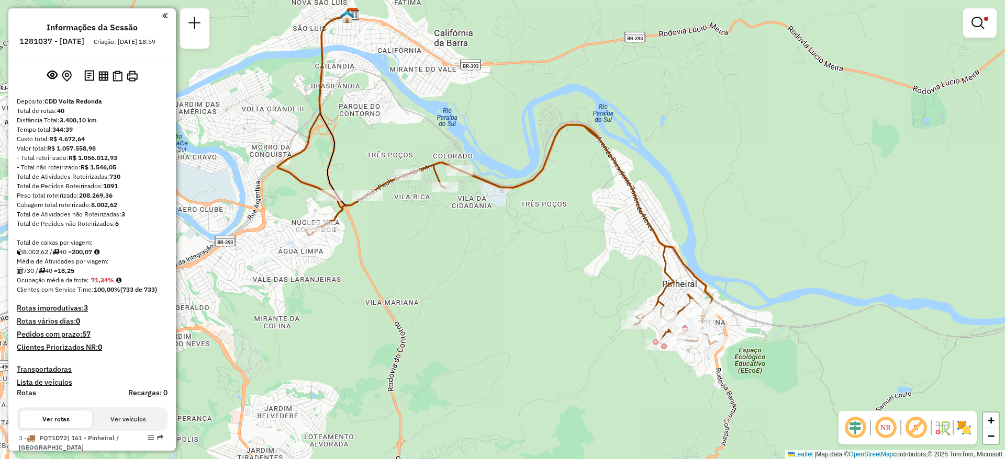
drag, startPoint x: 596, startPoint y: 340, endPoint x: 487, endPoint y: 307, distance: 113.4
click at [487, 307] on div "Limpar filtros Janela de atendimento Grade de atendimento Capacidade Transporta…" at bounding box center [502, 229] width 1005 height 459
click at [976, 26] on em at bounding box center [977, 23] width 13 height 13
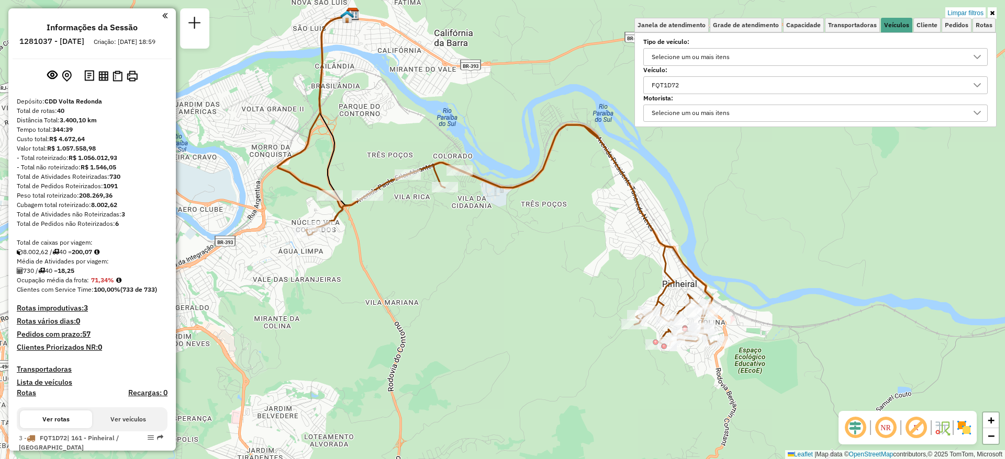
click at [691, 83] on div "FQT1D72" at bounding box center [807, 85] width 319 height 17
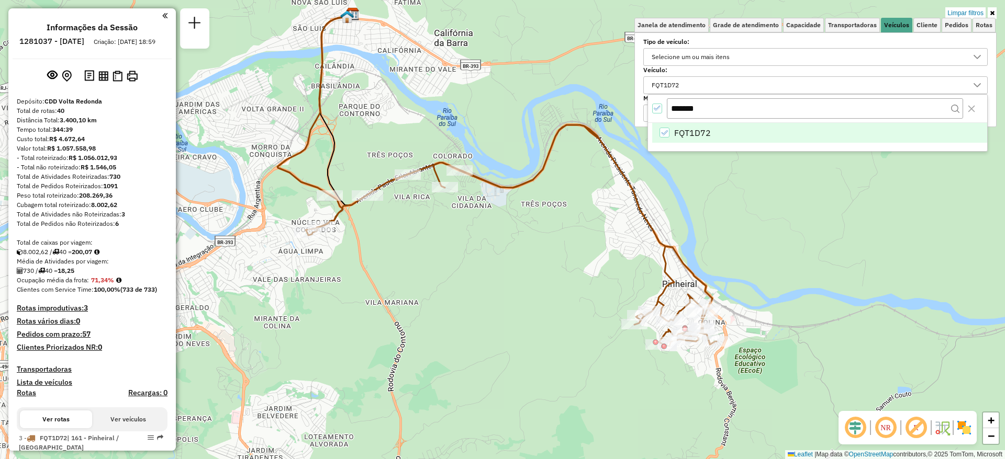
click at [657, 106] on icon "All items selected" at bounding box center [657, 108] width 7 height 7
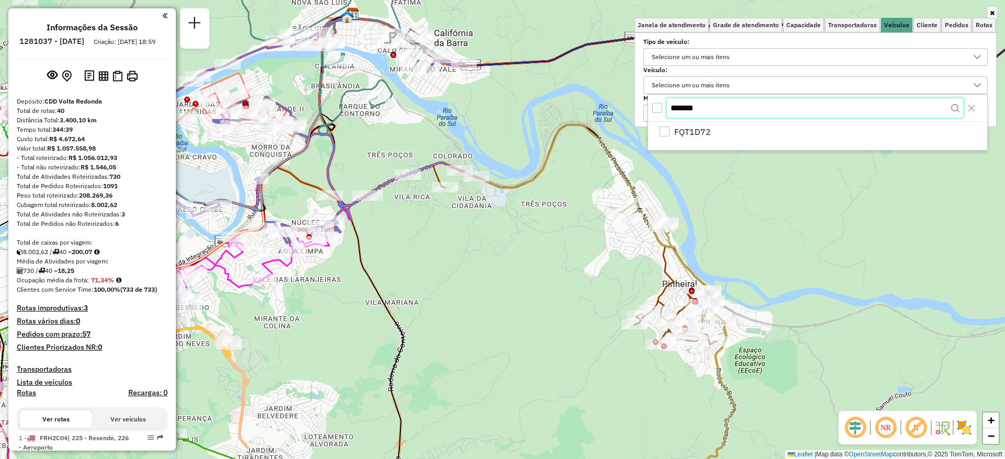
drag, startPoint x: 760, startPoint y: 108, endPoint x: 646, endPoint y: 118, distance: 114.5
click at [646, 118] on body "Aplicando filtros Pop-up bloqueado! Seu navegador bloqueou automáticamente a ab…" at bounding box center [502, 229] width 1005 height 459
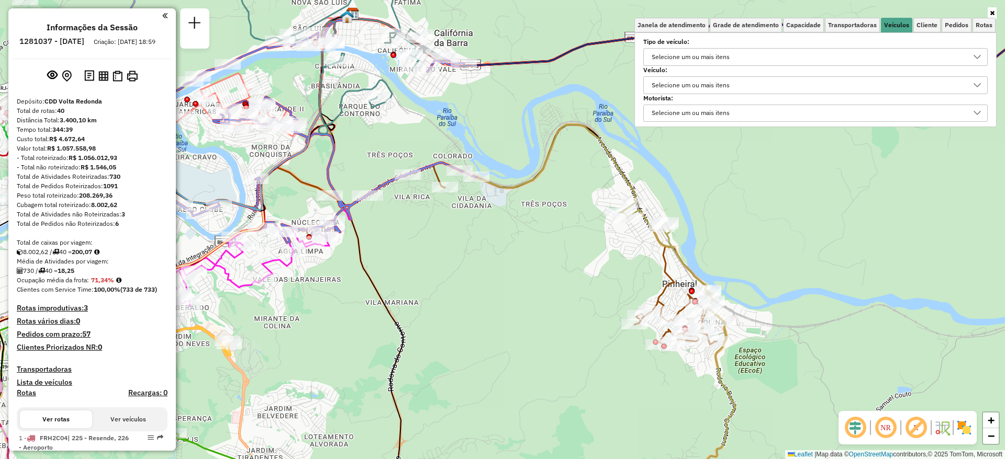
click at [666, 91] on div "Selecione um ou mais itens" at bounding box center [690, 85] width 85 height 17
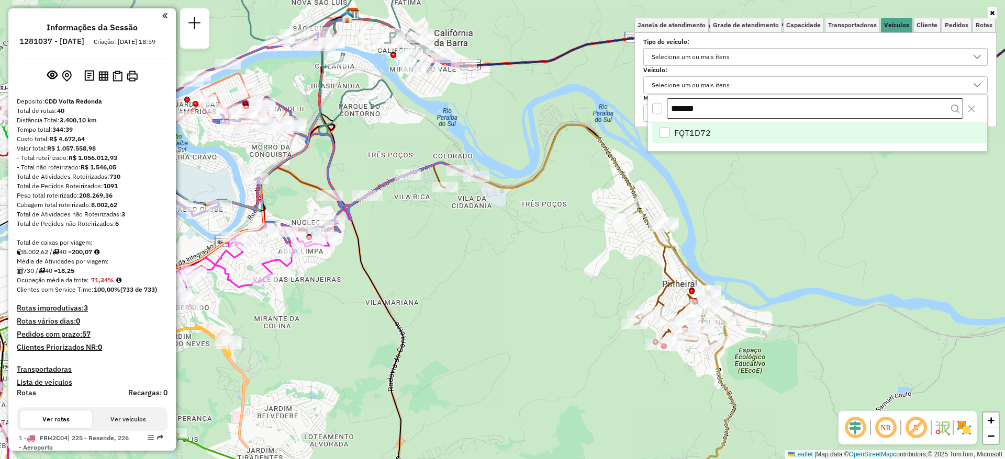
drag, startPoint x: 698, startPoint y: 110, endPoint x: 669, endPoint y: 110, distance: 28.3
click at [669, 110] on input "*******" at bounding box center [815, 108] width 296 height 21
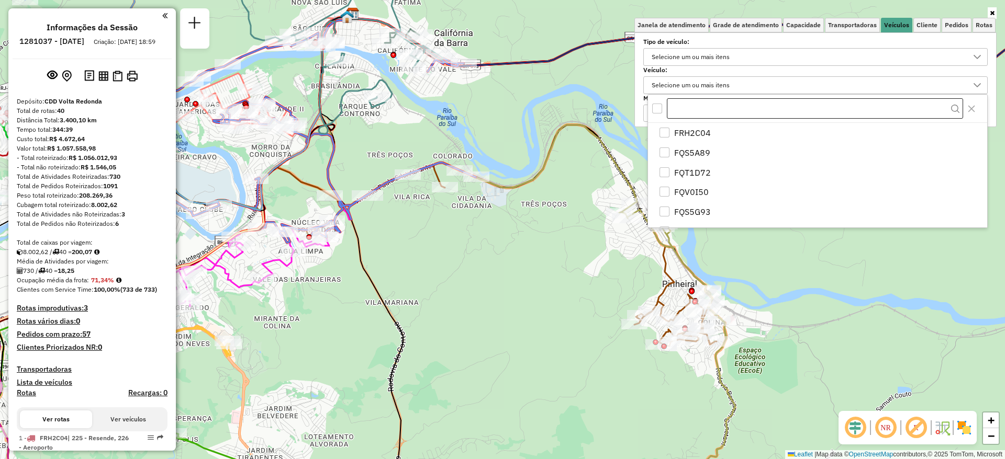
type input "******"
paste input "*******"
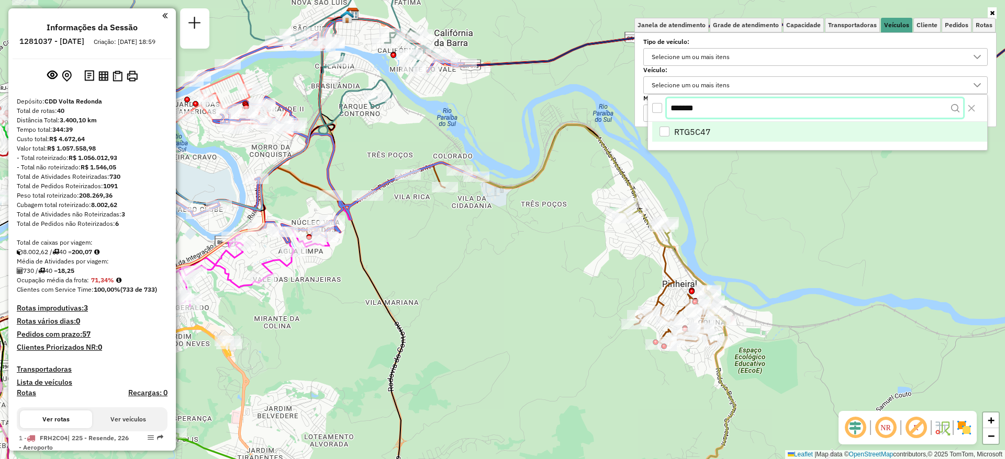
type input "*******"
click at [661, 126] on li "RTG5C47" at bounding box center [819, 133] width 335 height 20
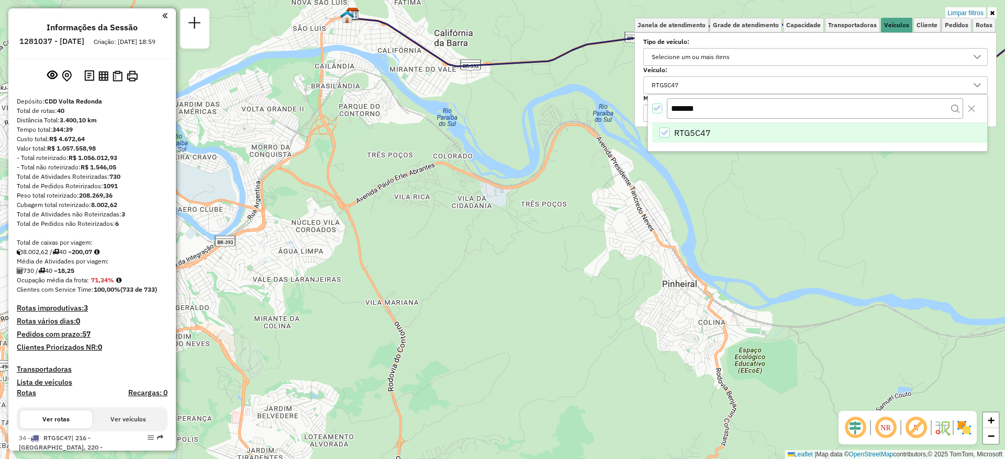
click at [715, 196] on div "Limpar filtros Janela de atendimento Grade de atendimento Capacidade Transporta…" at bounding box center [502, 229] width 1005 height 459
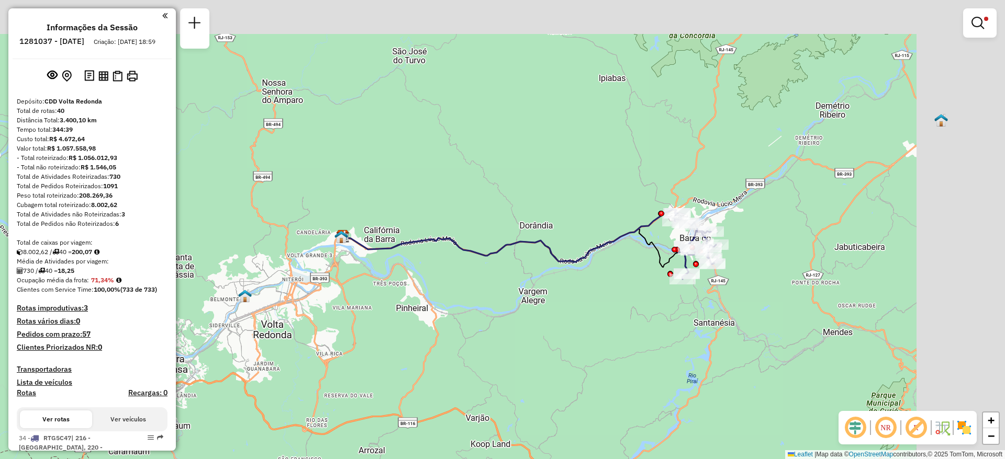
drag, startPoint x: 565, startPoint y: 205, endPoint x: 418, endPoint y: 297, distance: 173.5
click at [418, 297] on div "Limpar filtros Janela de atendimento Grade de atendimento Capacidade Transporta…" at bounding box center [502, 229] width 1005 height 459
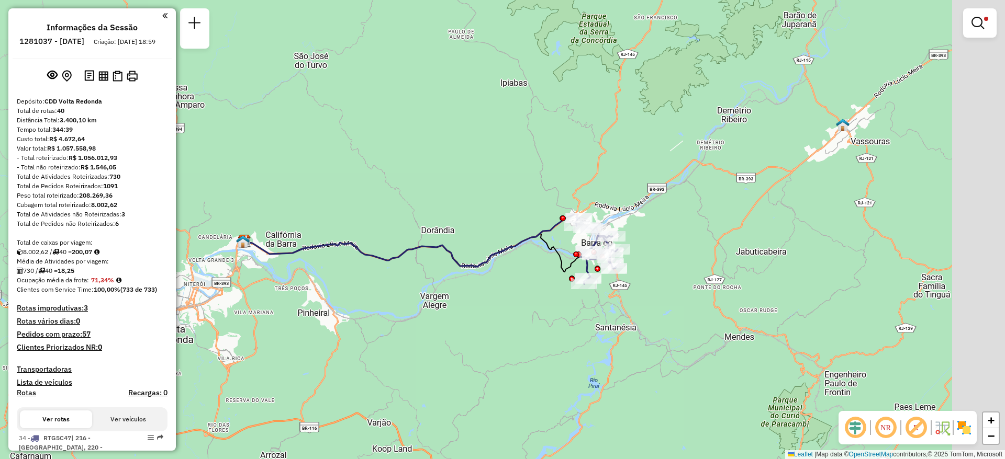
drag, startPoint x: 611, startPoint y: 284, endPoint x: 507, endPoint y: 287, distance: 104.2
click at [507, 287] on div "Limpar filtros Janela de atendimento Grade de atendimento Capacidade Transporta…" at bounding box center [502, 229] width 1005 height 459
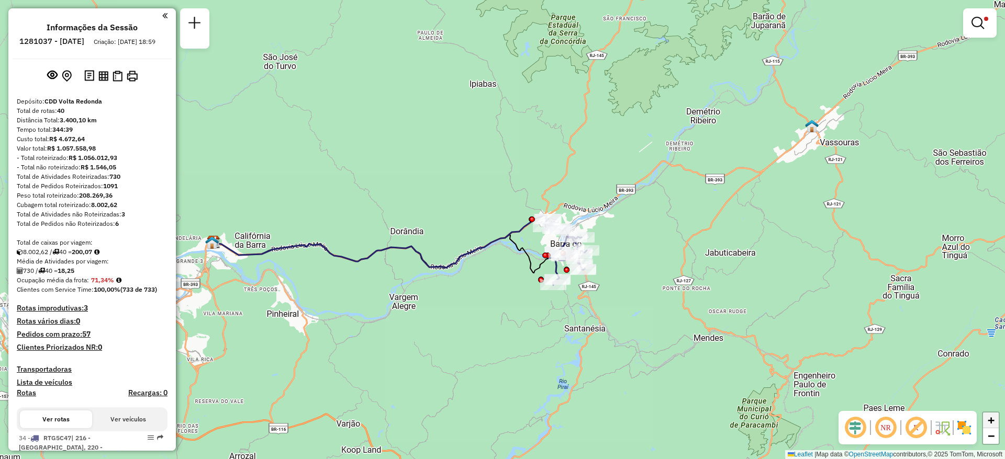
click at [991, 423] on span "+" at bounding box center [990, 420] width 7 height 13
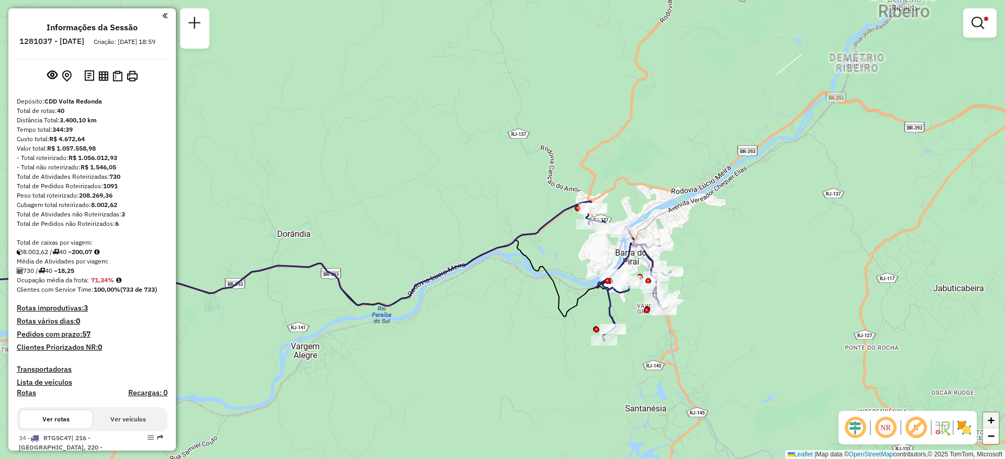
click at [991, 423] on span "+" at bounding box center [990, 420] width 7 height 13
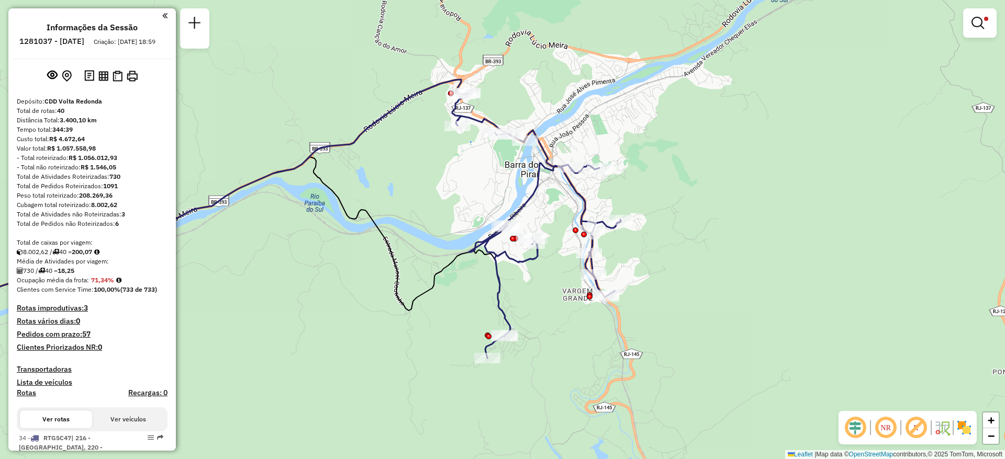
drag, startPoint x: 923, startPoint y: 317, endPoint x: 704, endPoint y: 223, distance: 237.5
click at [704, 223] on div "Limpar filtros Janela de atendimento Grade de atendimento Capacidade Transporta…" at bounding box center [502, 229] width 1005 height 459
